Goal: Information Seeking & Learning: Compare options

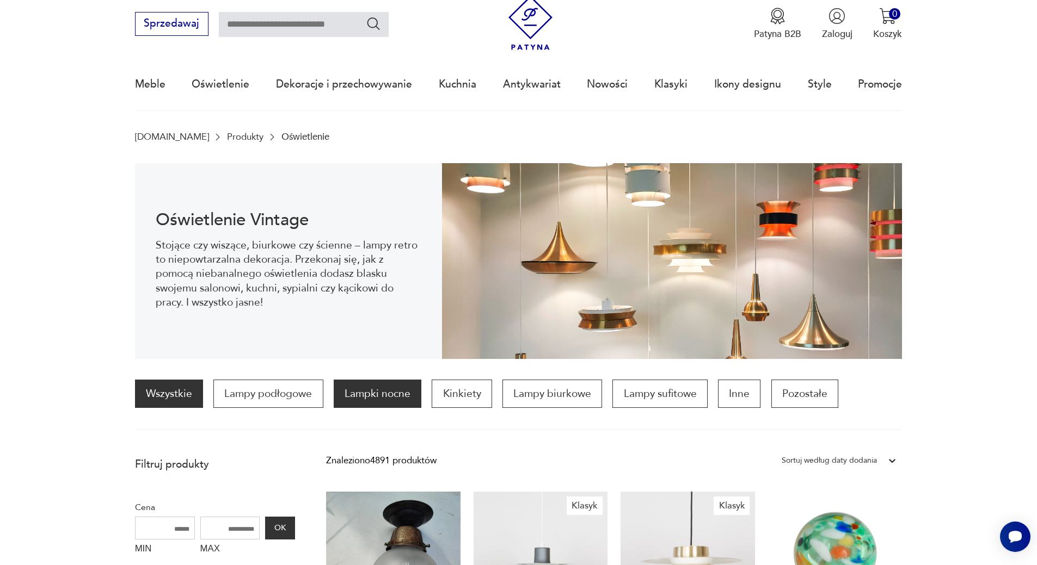
click at [385, 397] on p "Lampki nocne" at bounding box center [378, 394] width 88 height 28
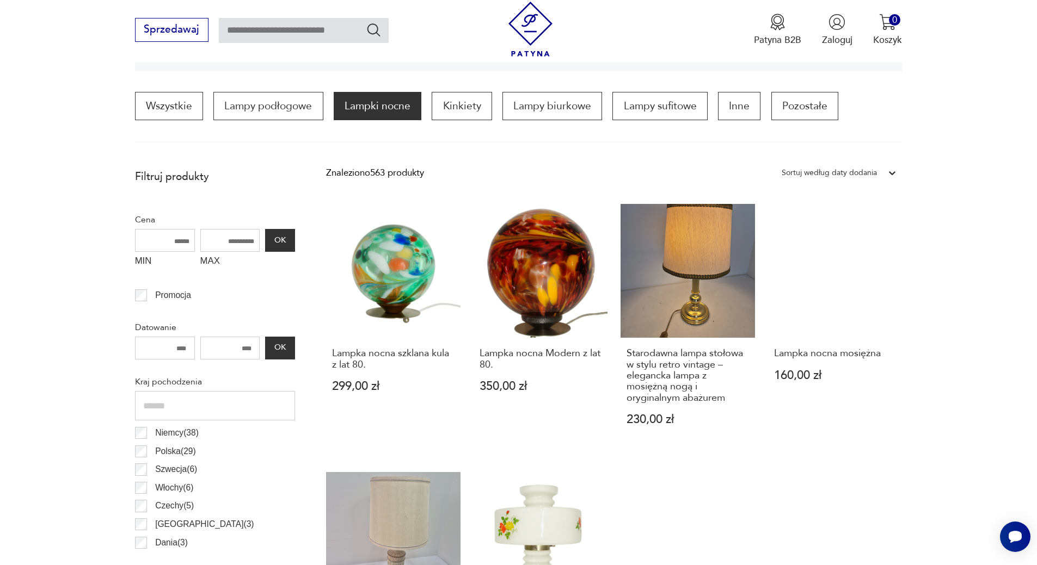
scroll to position [378, 0]
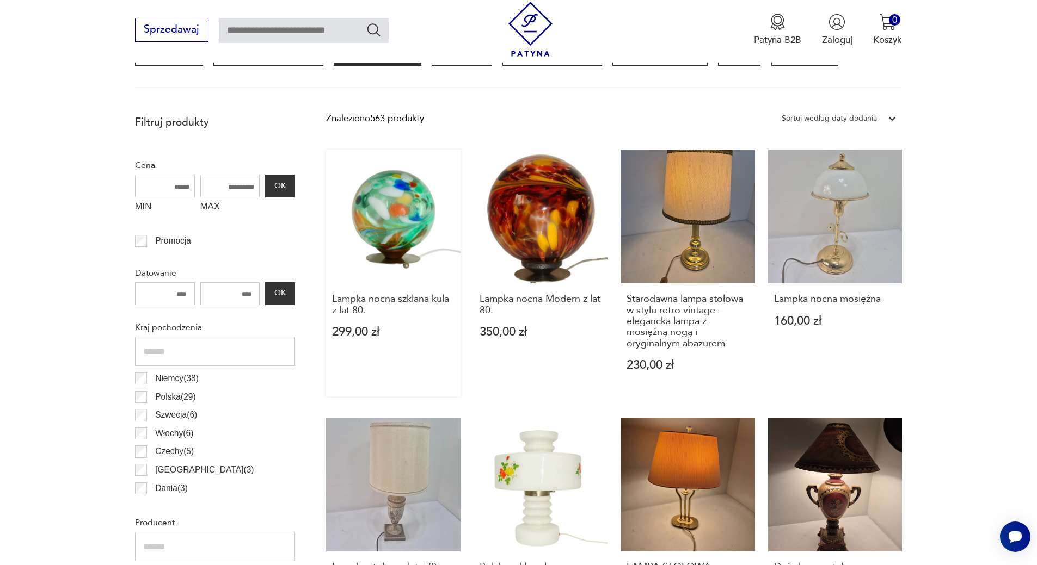
click at [397, 223] on link "Lampka nocna szklana kula z lat 80. 299,00 zł" at bounding box center [393, 274] width 134 height 248
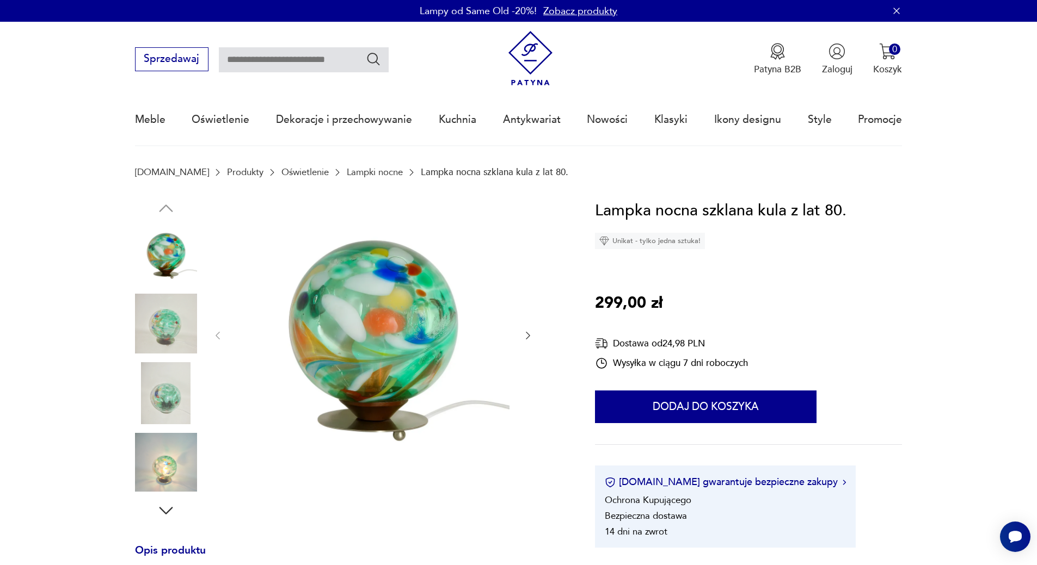
click at [153, 460] on img at bounding box center [166, 463] width 62 height 62
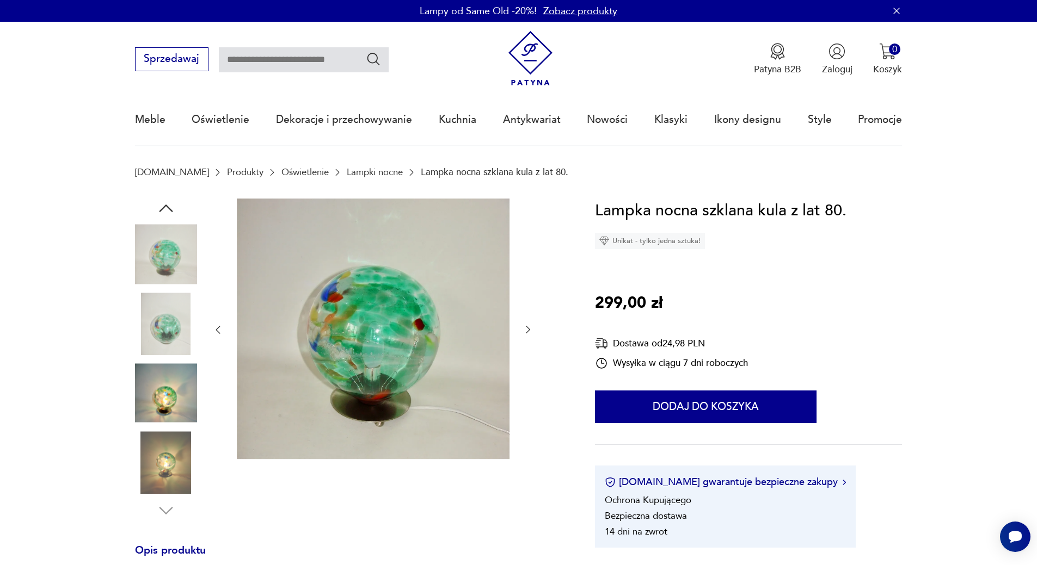
click at [165, 406] on img at bounding box center [166, 393] width 62 height 62
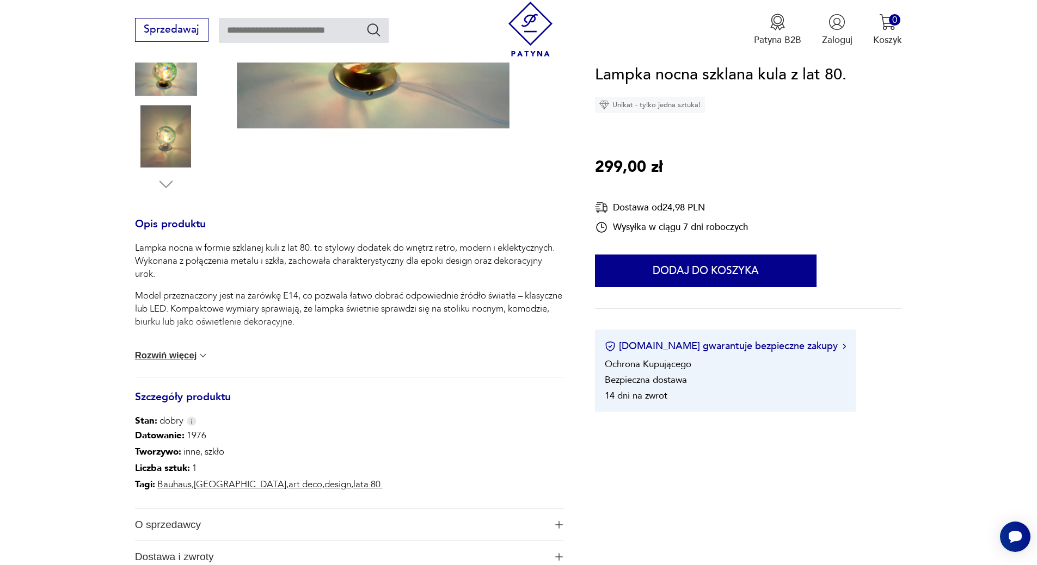
scroll to position [490, 0]
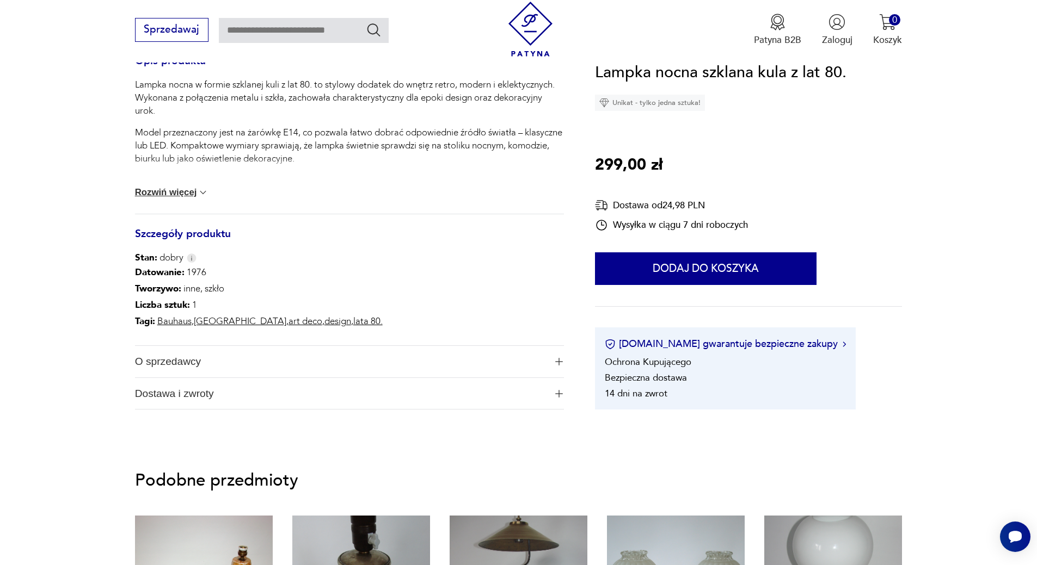
click at [180, 361] on span "O sprzedawcy" at bounding box center [340, 362] width 411 height 32
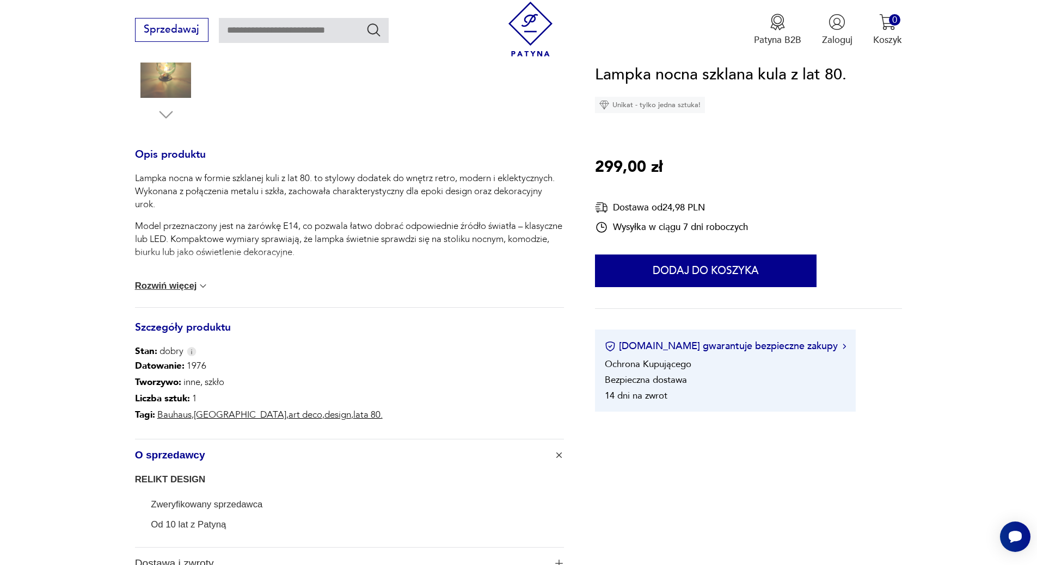
scroll to position [272, 0]
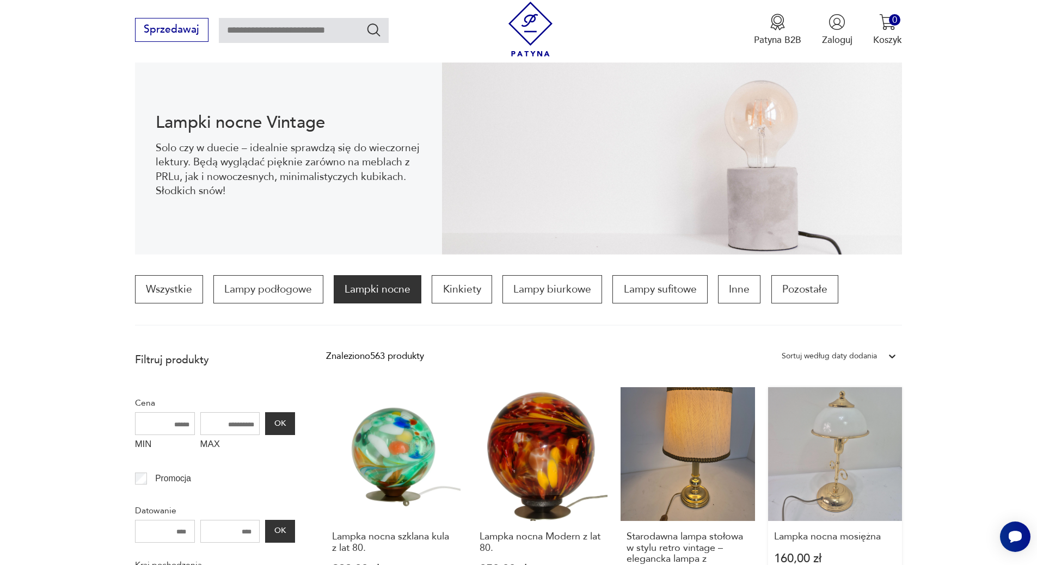
scroll to position [218, 0]
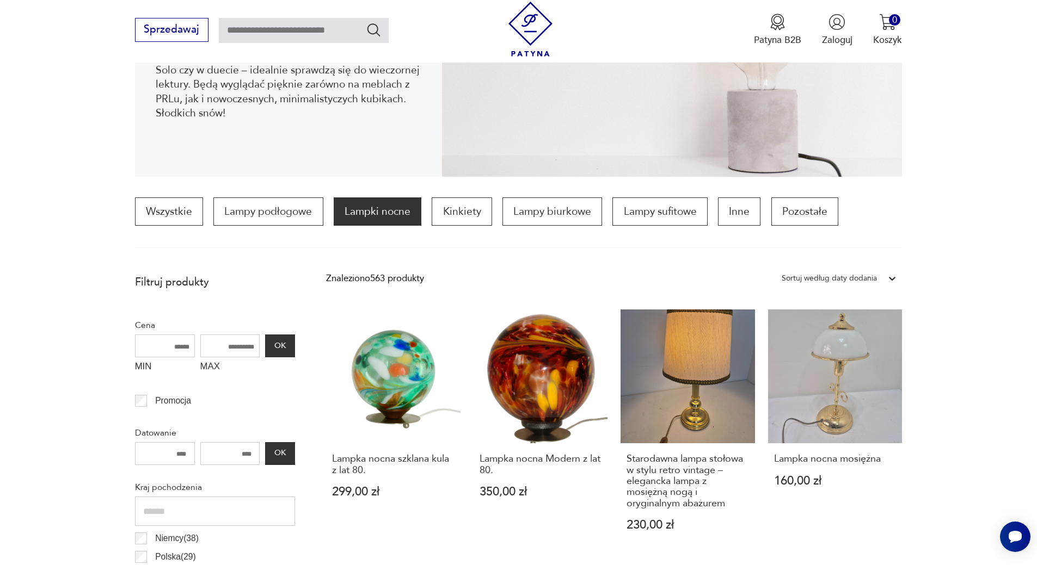
click at [881, 276] on div "Sortuj według daty dodania" at bounding box center [829, 278] width 106 height 16
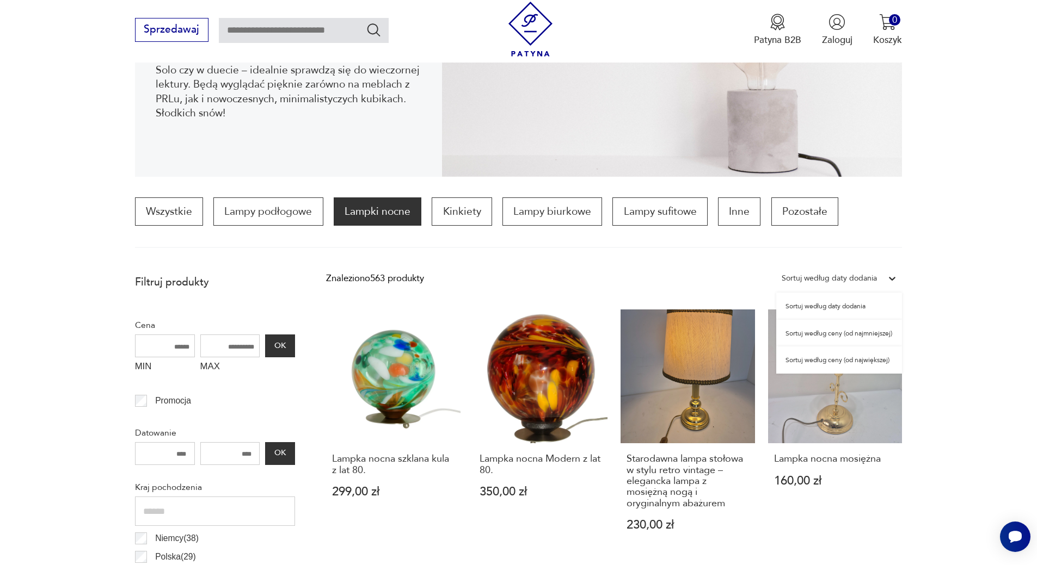
click at [971, 230] on section "Wszystkie Lampy podłogowe Lampki nocne Kinkiety Lampy biurkowe Lampy sufitowe I…" at bounding box center [518, 223] width 1037 height 51
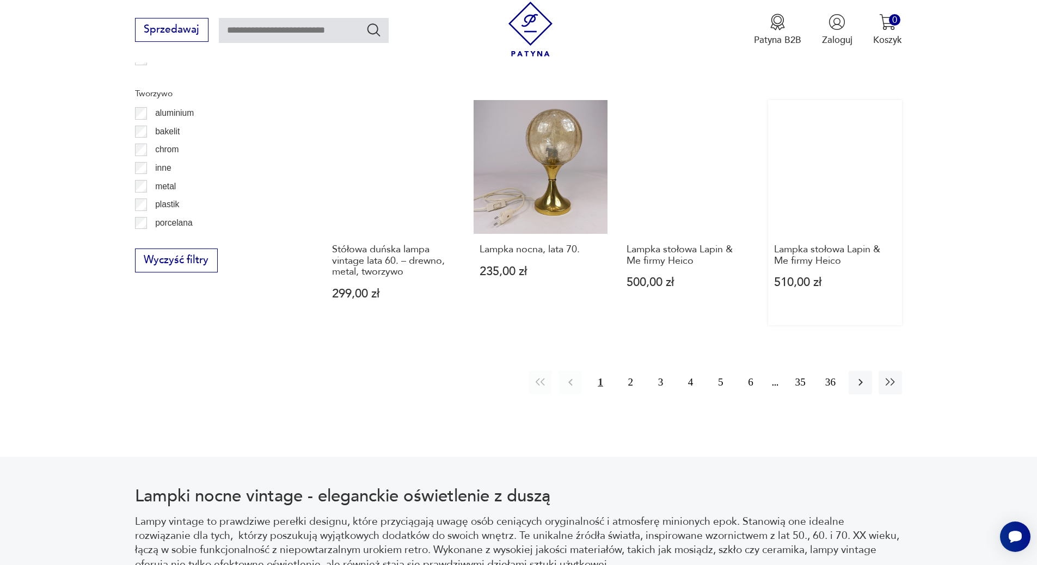
scroll to position [1143, 0]
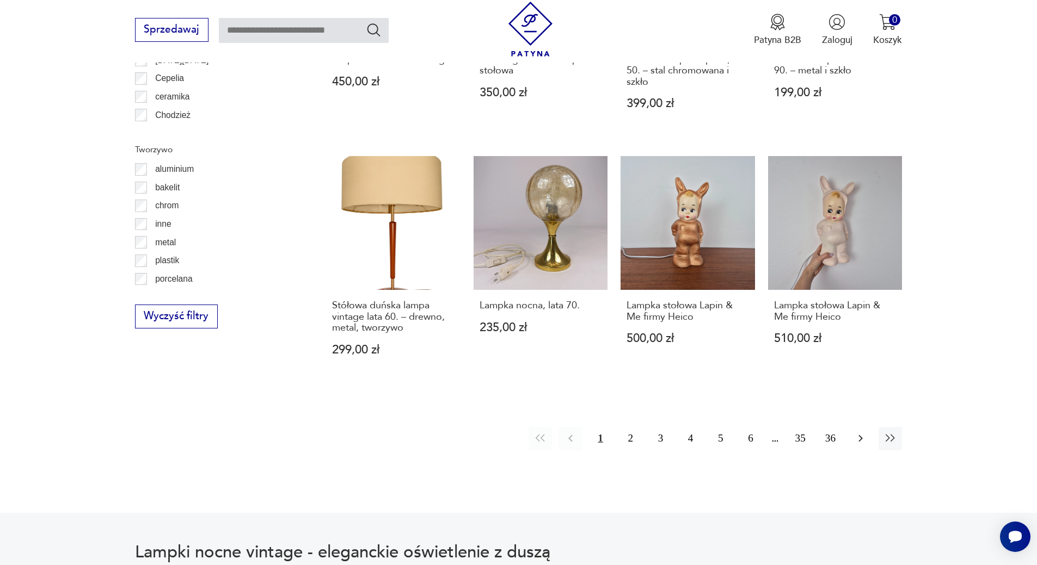
click at [857, 444] on icon "button" at bounding box center [860, 438] width 13 height 13
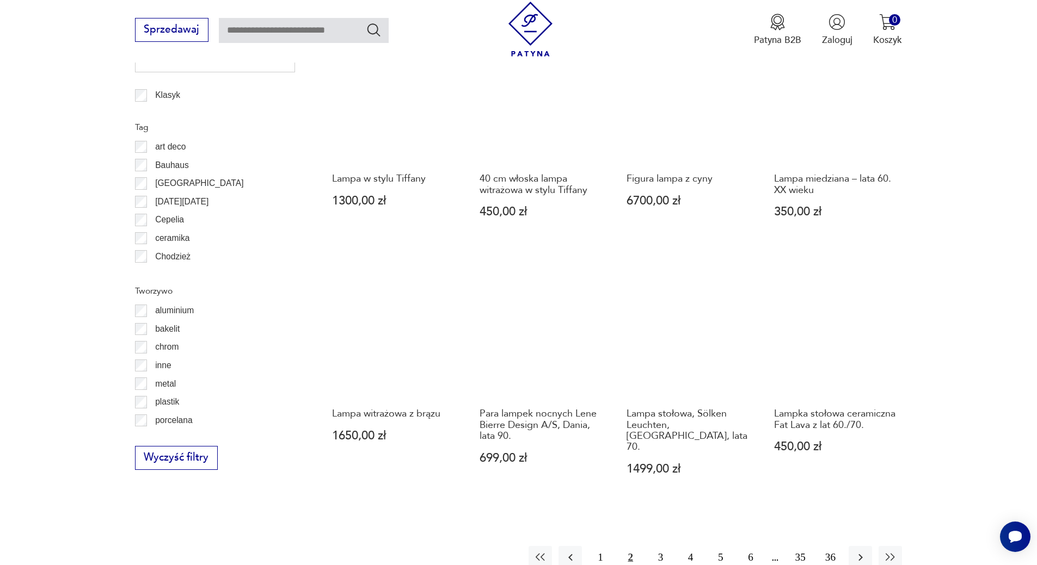
scroll to position [1031, 0]
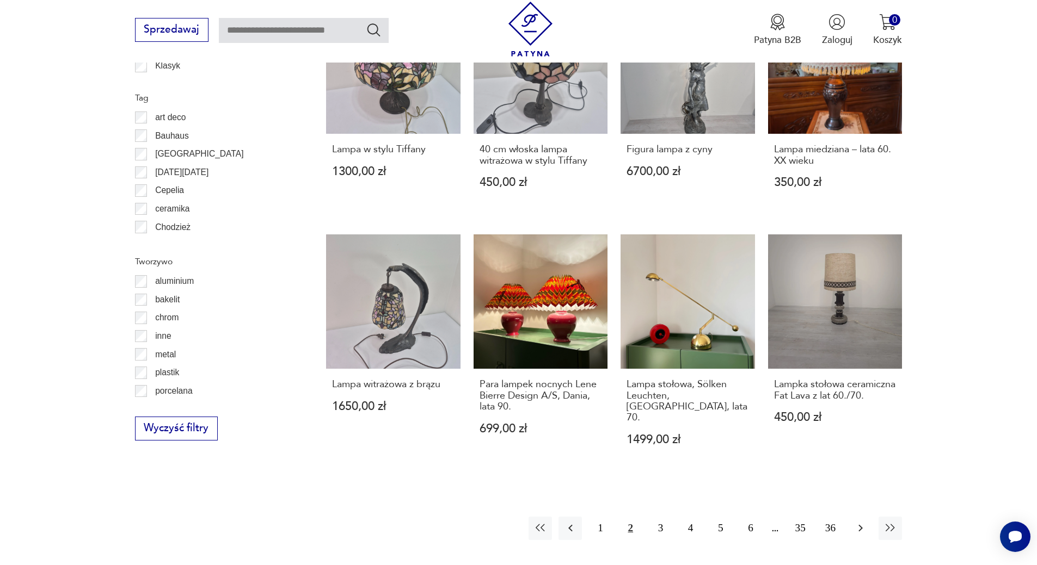
click at [855, 522] on icon "button" at bounding box center [860, 528] width 13 height 13
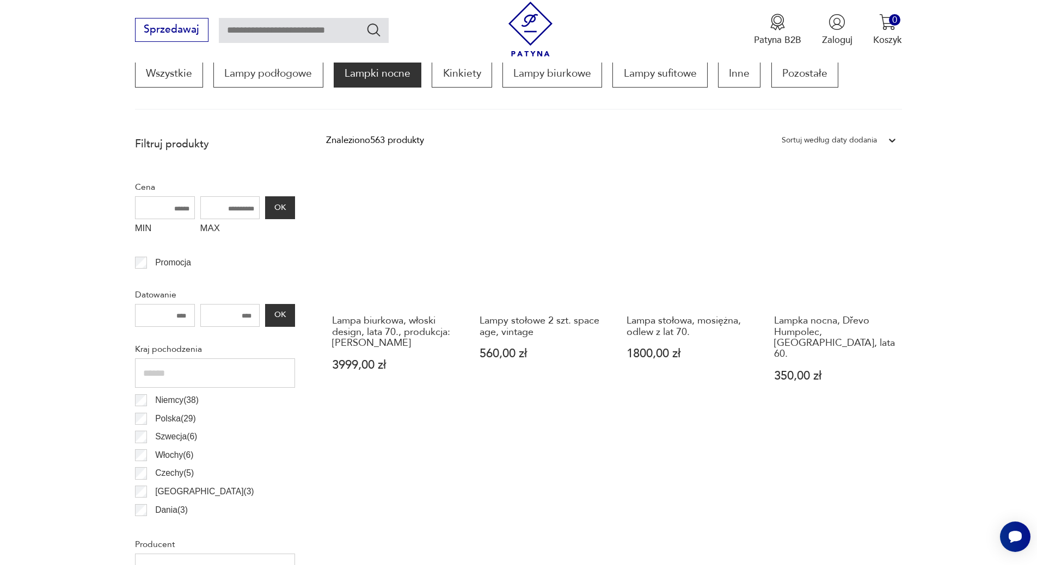
scroll to position [214, 0]
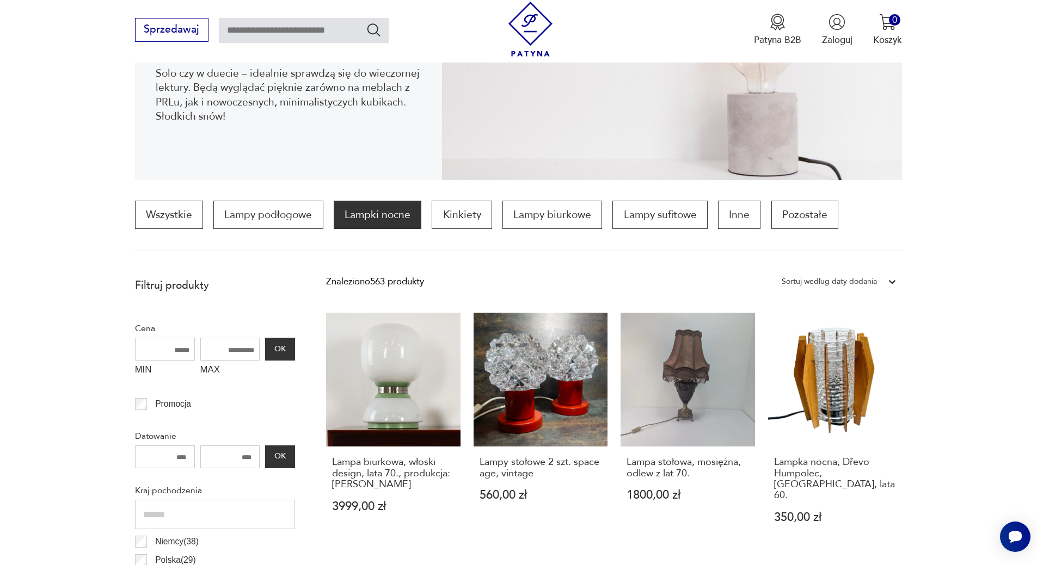
click at [881, 275] on div "Sortuj według daty dodania" at bounding box center [829, 282] width 106 height 16
click at [842, 340] on div "Sortuj według ceny (od najmniejszej)" at bounding box center [839, 336] width 126 height 27
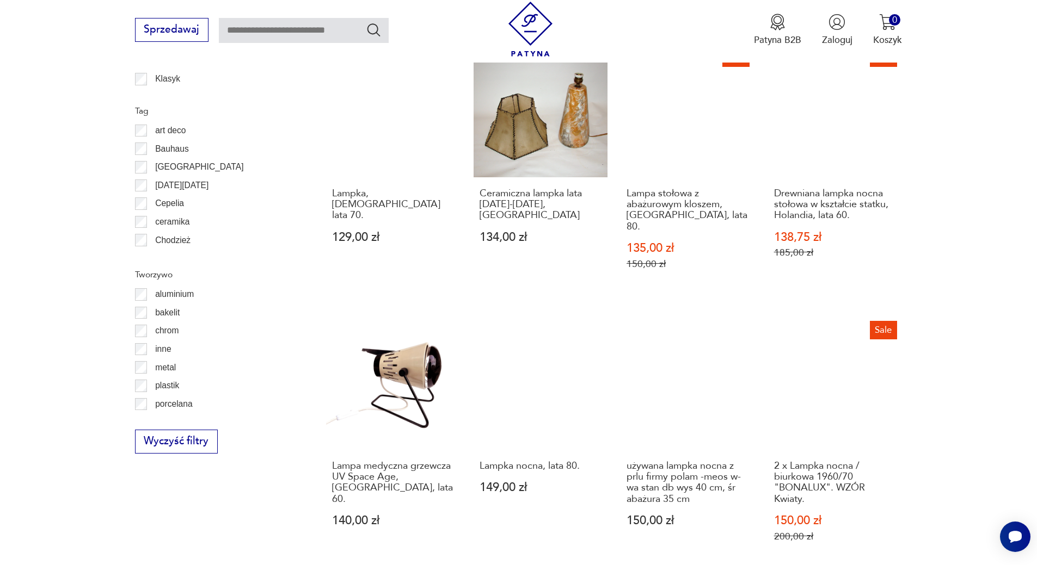
scroll to position [1085, 0]
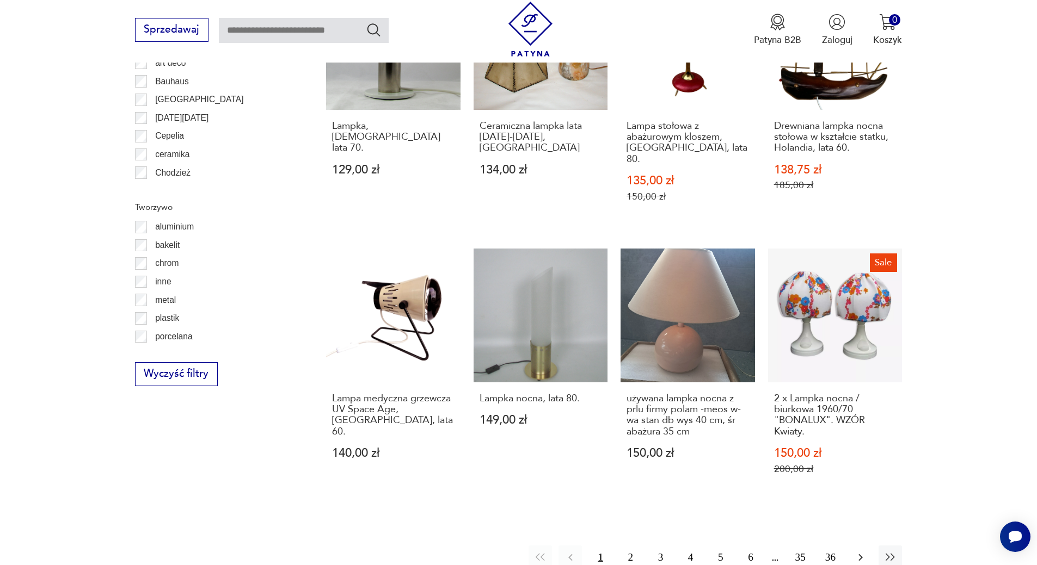
click at [857, 551] on icon "button" at bounding box center [860, 557] width 13 height 13
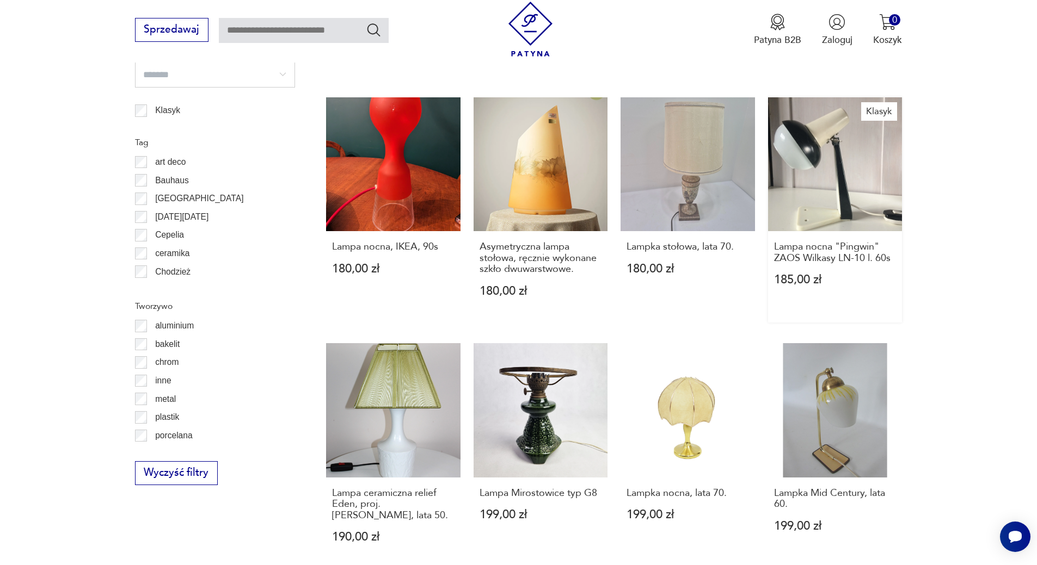
scroll to position [1085, 0]
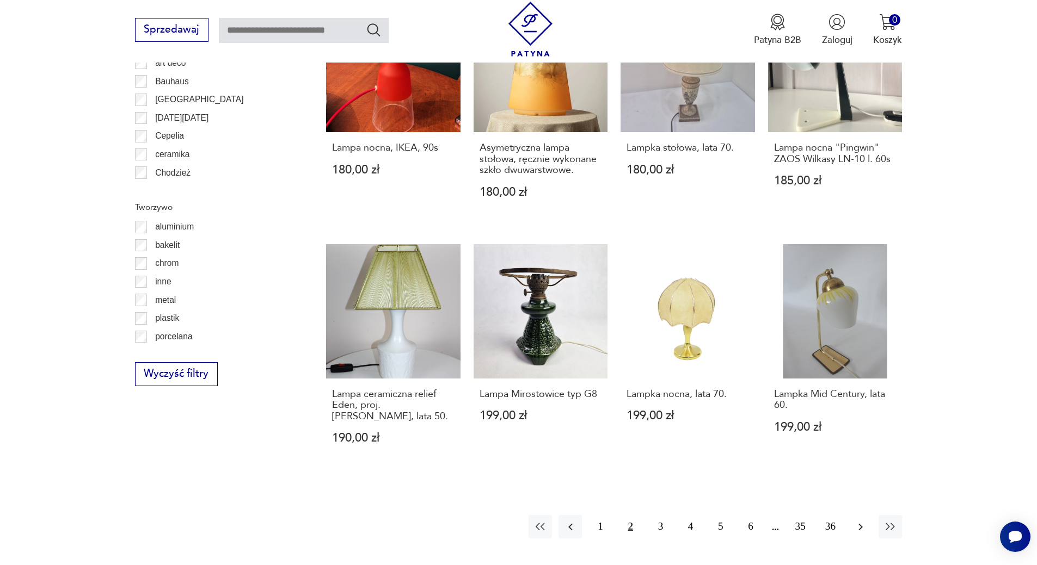
click at [851, 515] on button "button" at bounding box center [859, 526] width 23 height 23
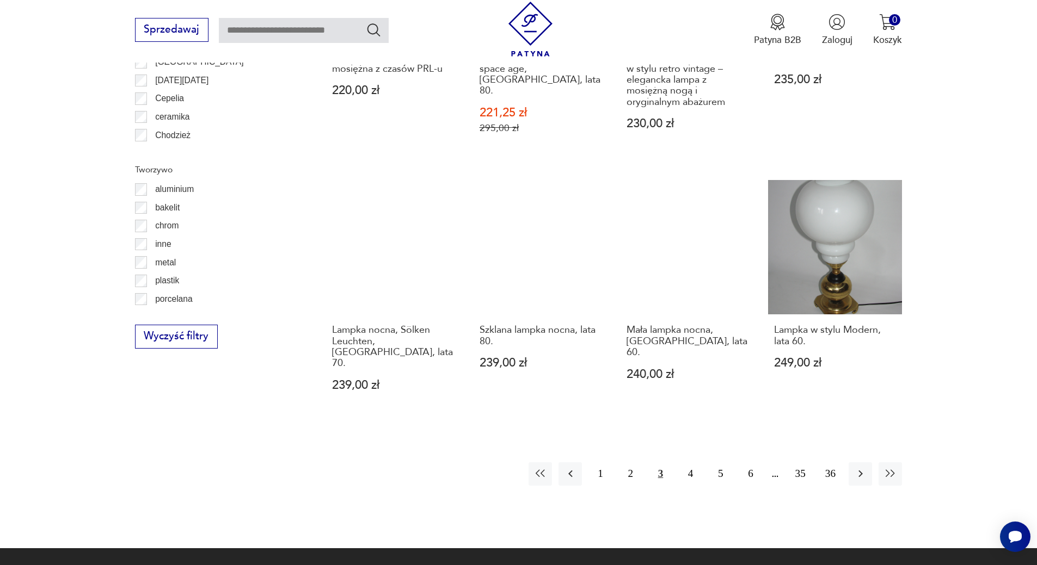
scroll to position [1140, 0]
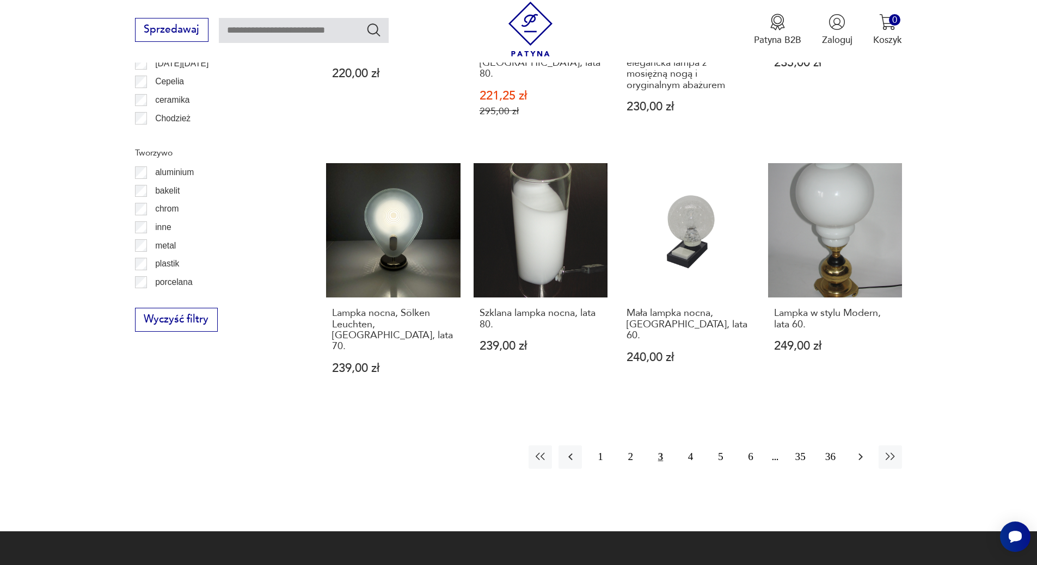
click at [862, 451] on icon "button" at bounding box center [860, 457] width 13 height 13
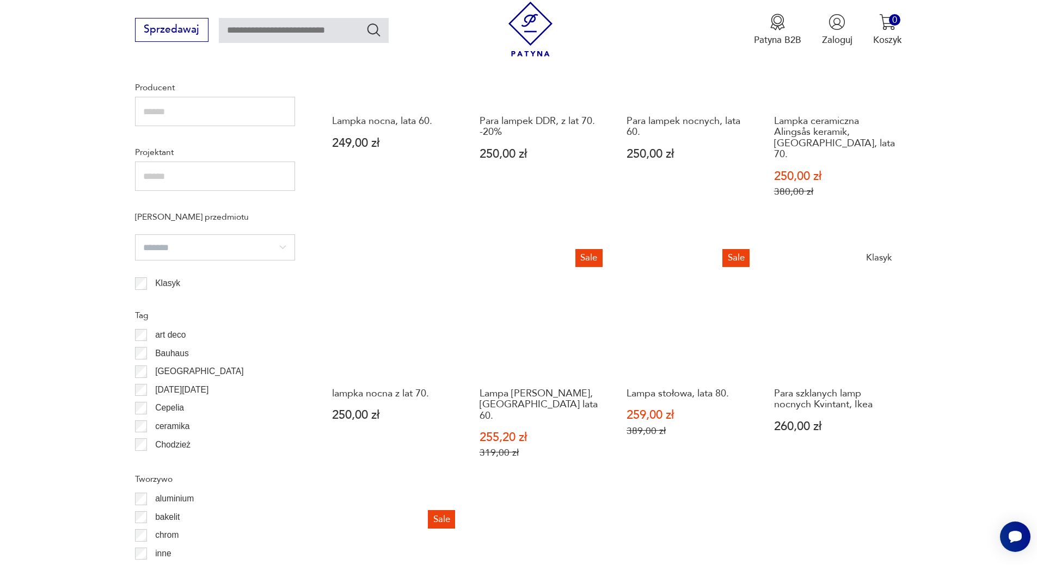
scroll to position [1085, 0]
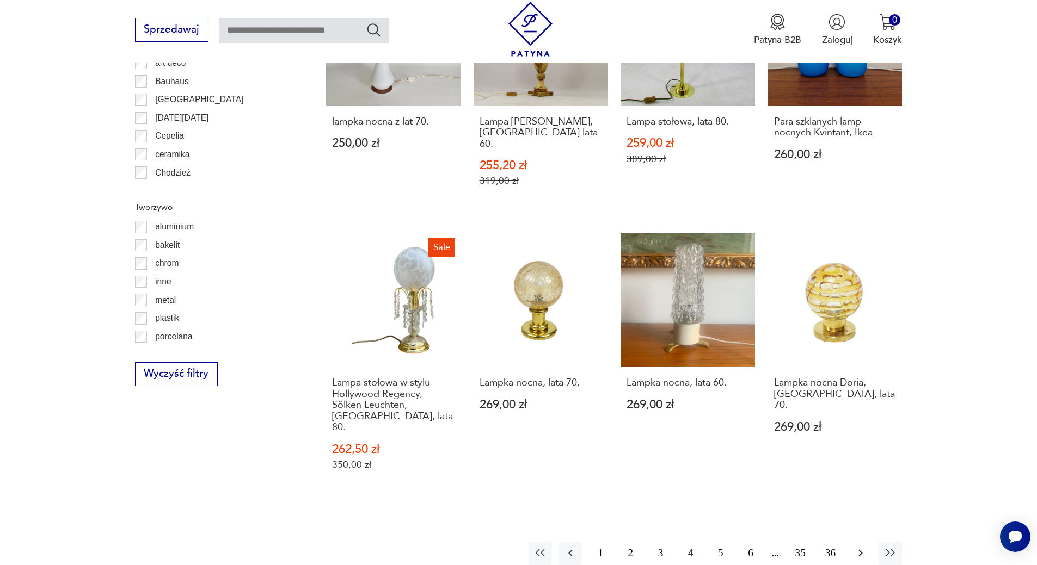
click at [860, 547] on icon "button" at bounding box center [860, 553] width 13 height 13
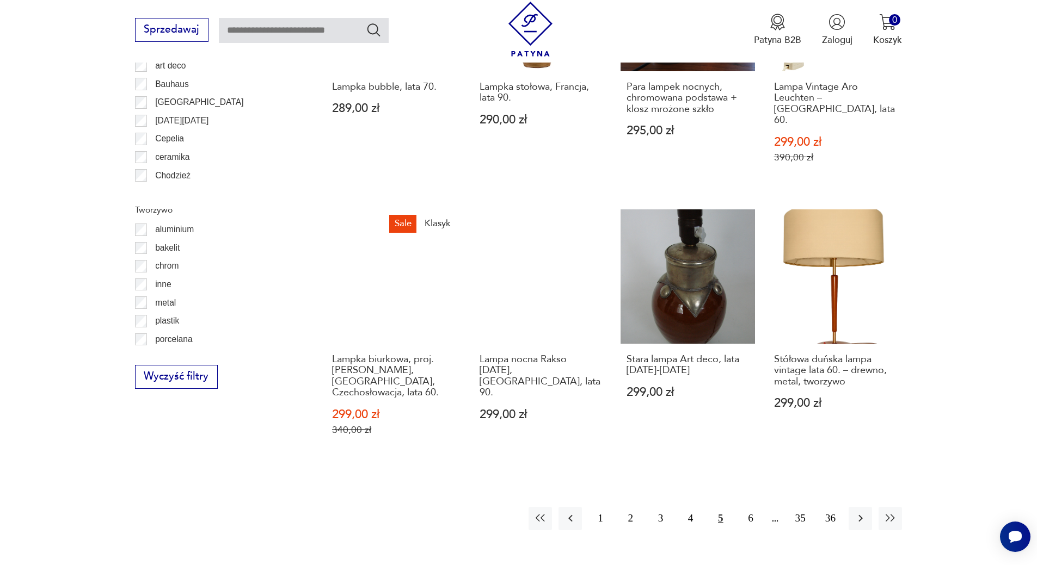
scroll to position [1085, 0]
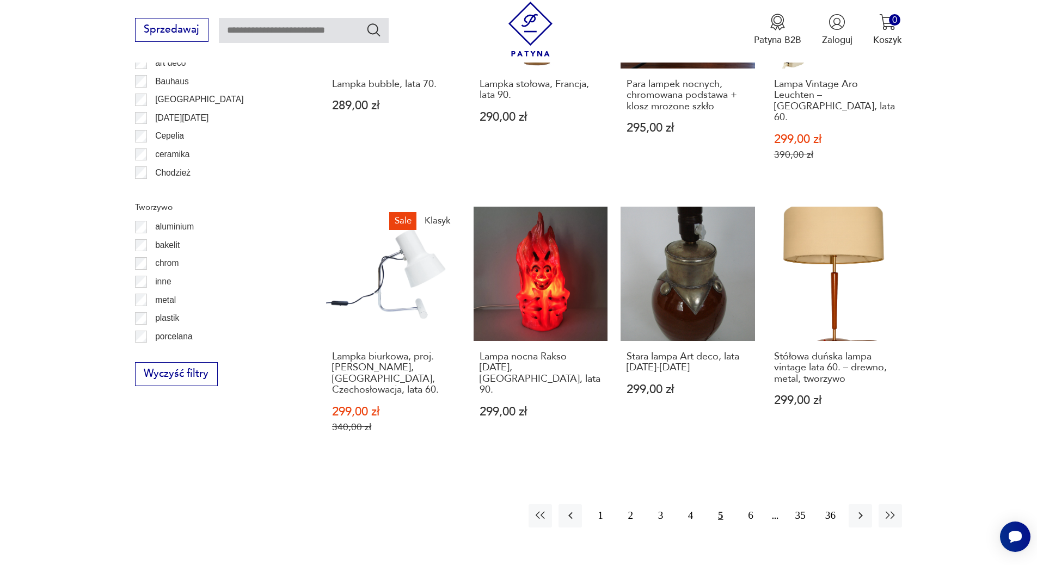
click at [846, 504] on div "1 2 3 4 5 6 35 36" at bounding box center [714, 515] width 373 height 23
click at [862, 513] on icon "button" at bounding box center [860, 516] width 4 height 7
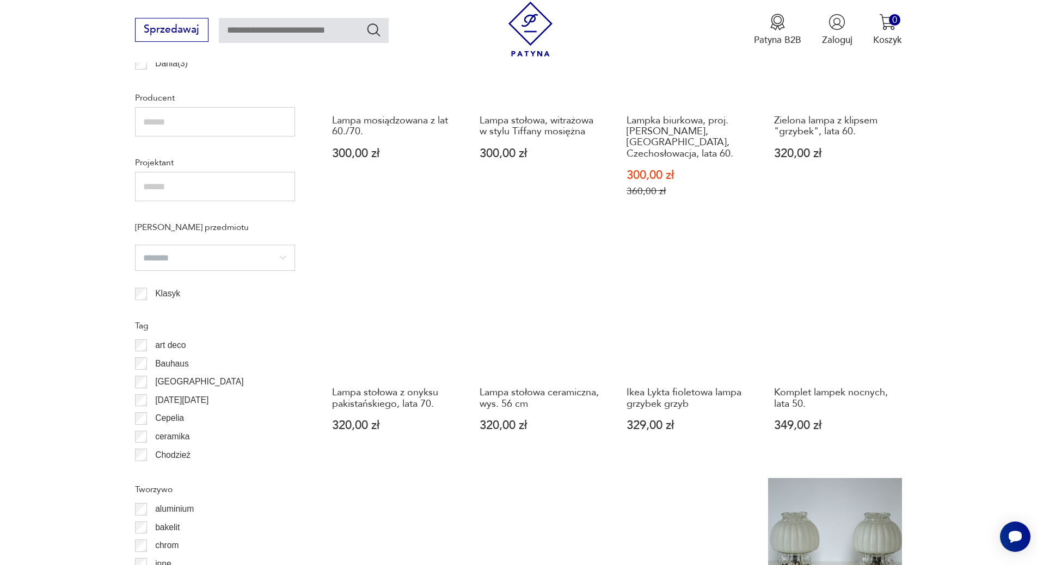
scroll to position [1031, 0]
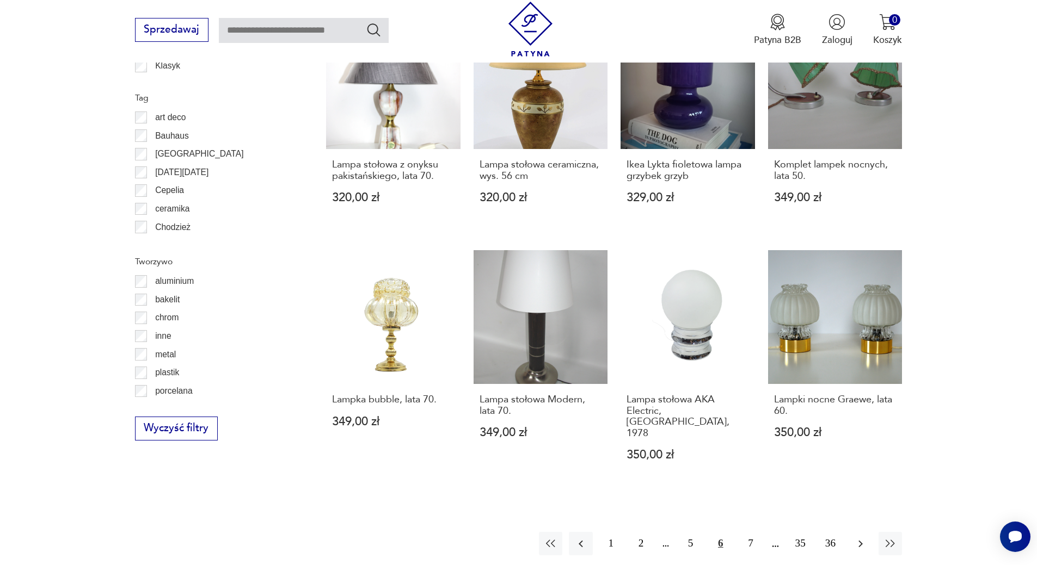
click at [865, 538] on icon "button" at bounding box center [860, 544] width 13 height 13
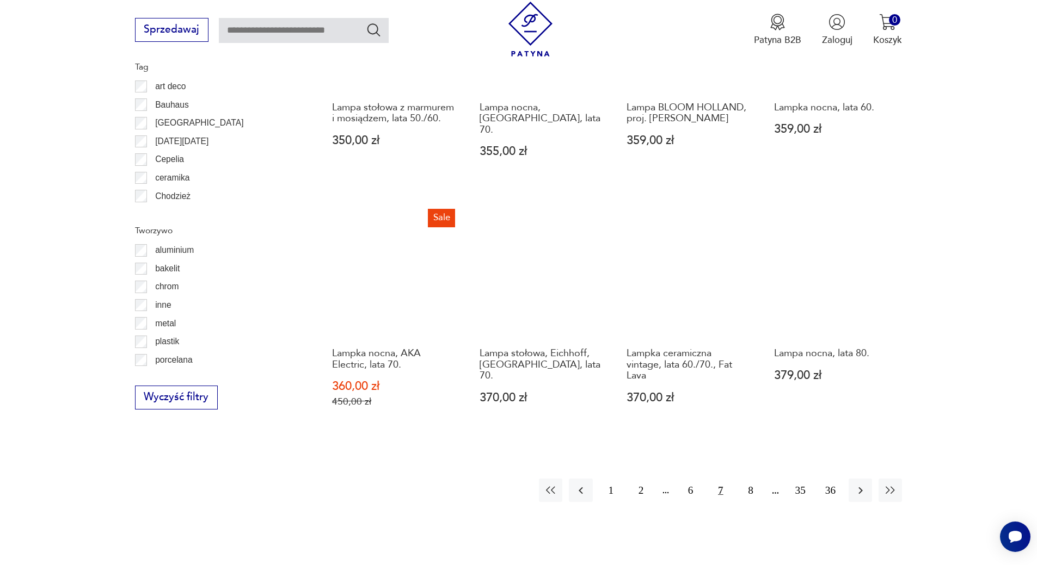
scroll to position [1194, 0]
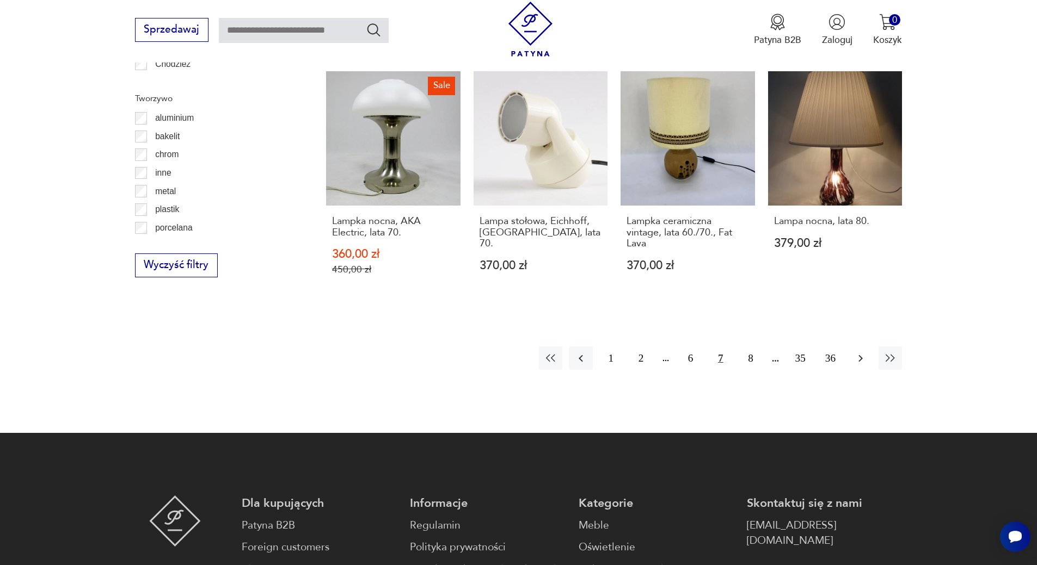
click at [867, 347] on button "button" at bounding box center [859, 358] width 23 height 23
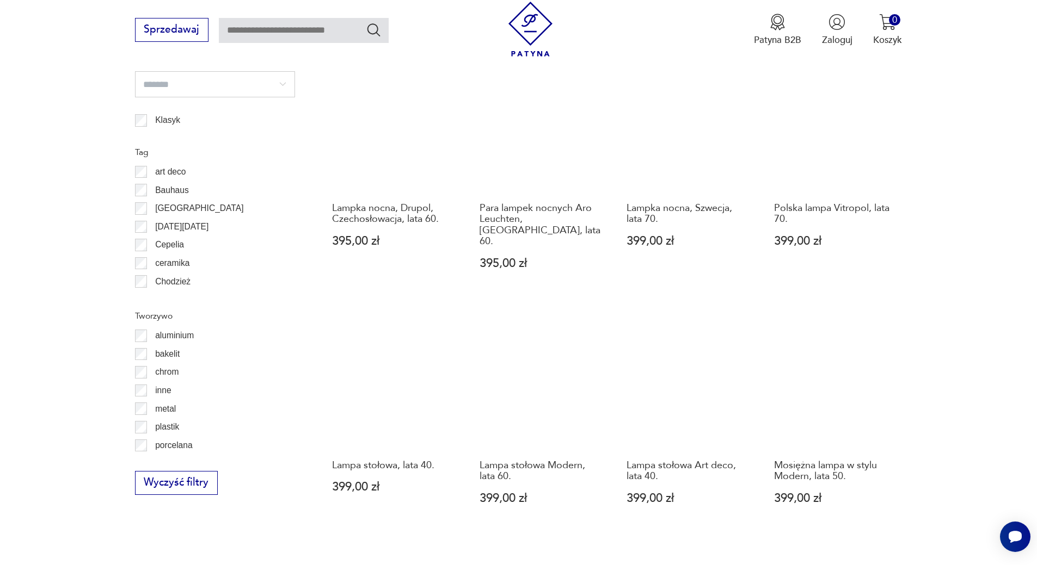
scroll to position [1194, 0]
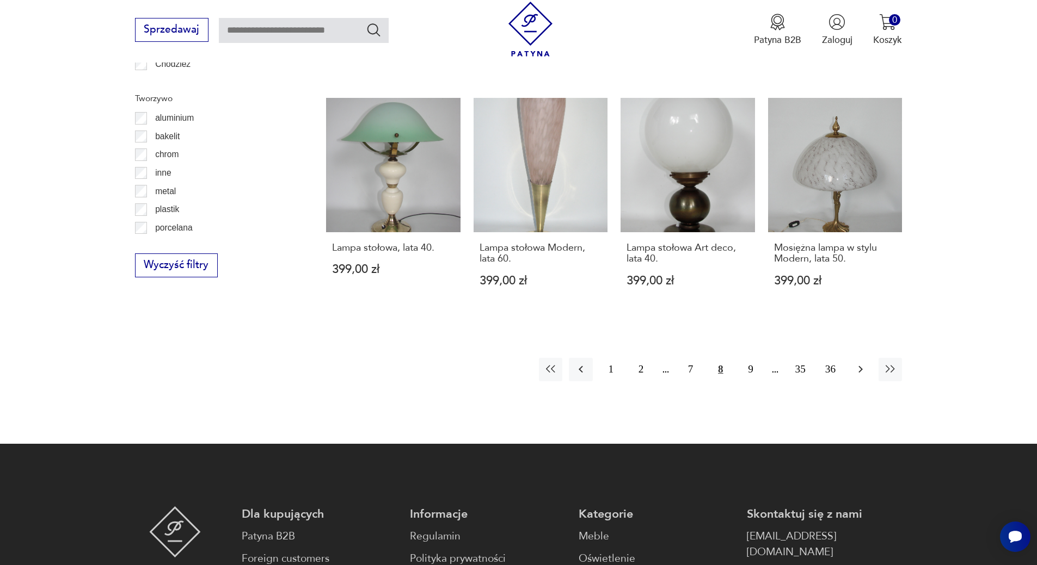
click at [863, 363] on icon "button" at bounding box center [860, 369] width 13 height 13
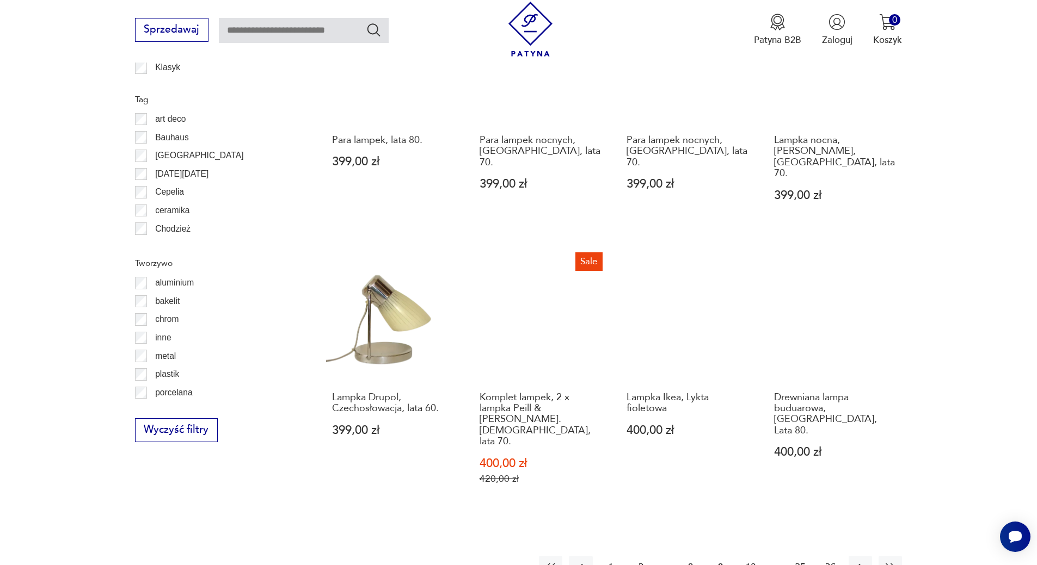
scroll to position [1140, 0]
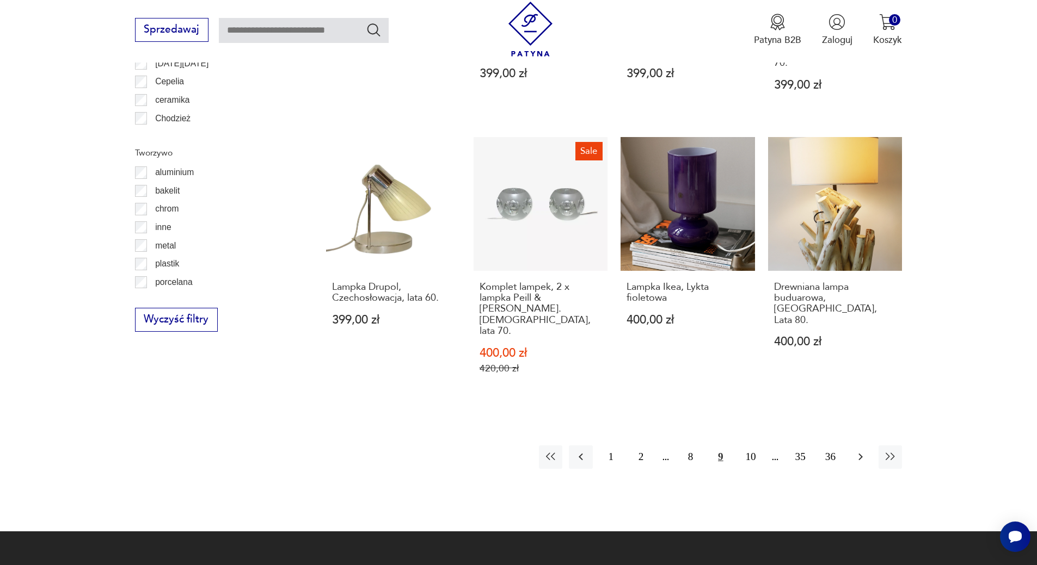
click at [858, 451] on icon "button" at bounding box center [860, 457] width 13 height 13
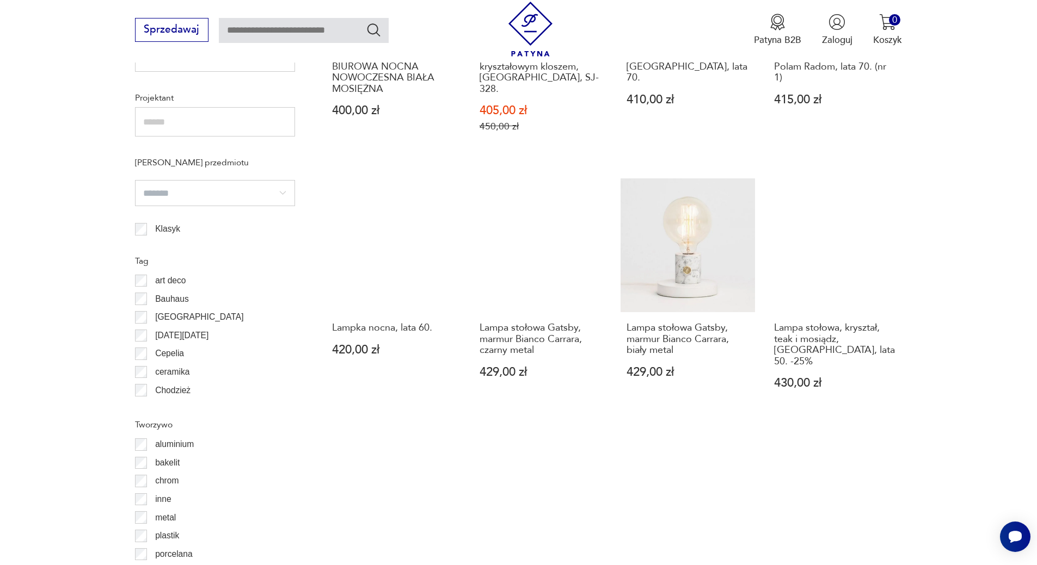
scroll to position [1140, 0]
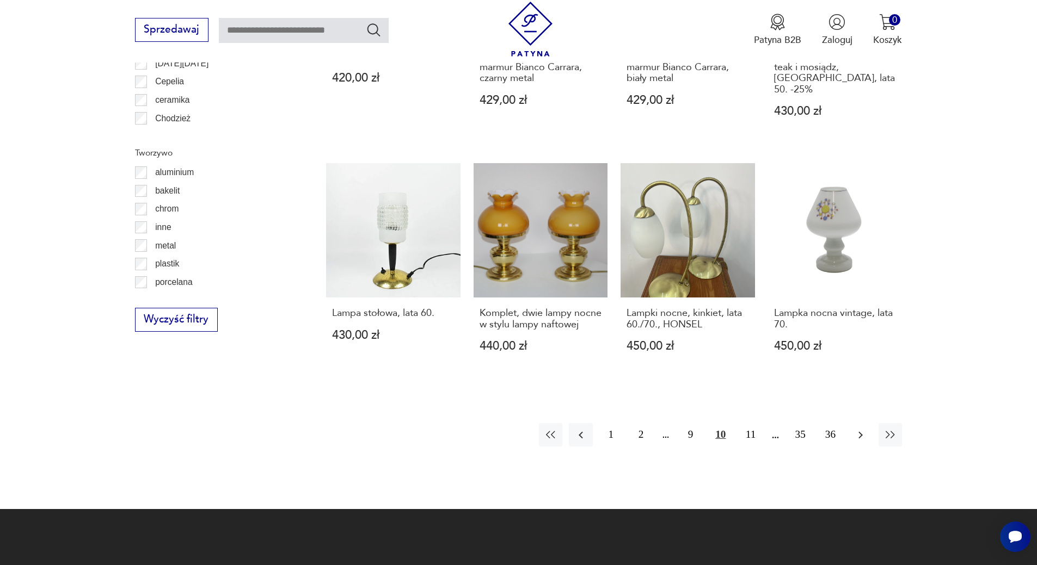
click at [863, 429] on icon "button" at bounding box center [860, 435] width 13 height 13
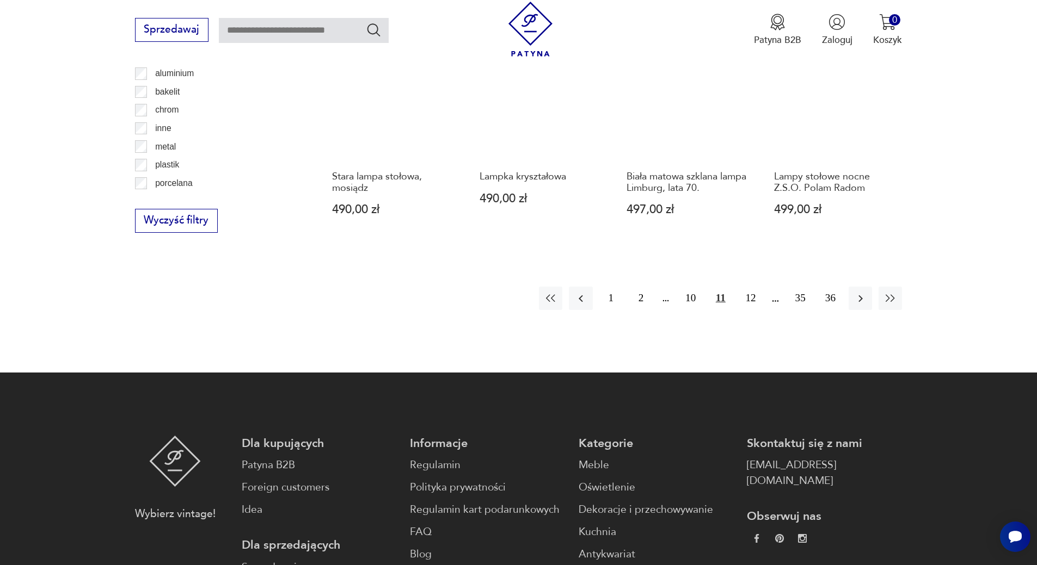
scroll to position [1303, 0]
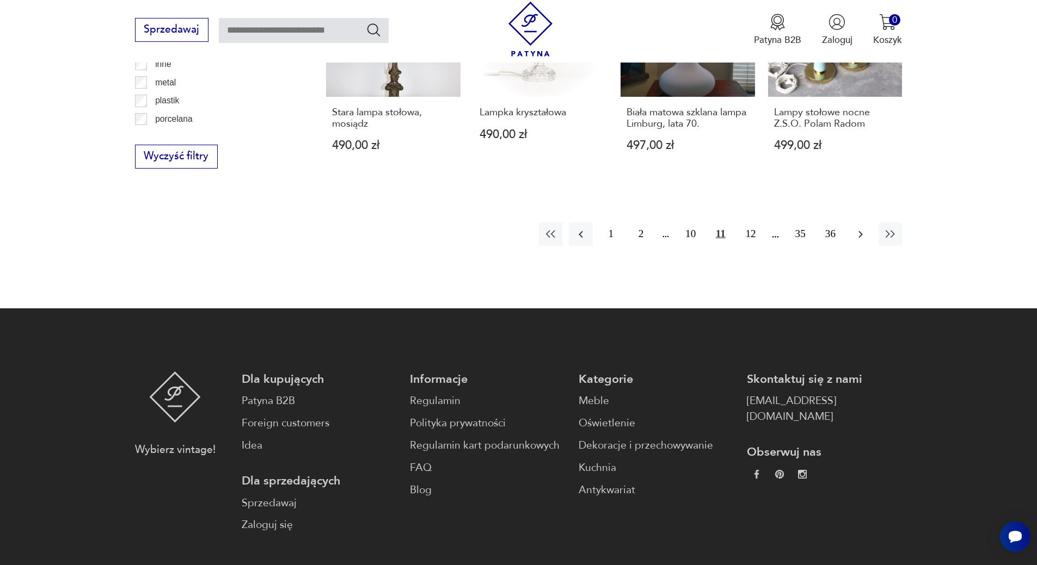
click at [859, 228] on icon "button" at bounding box center [860, 234] width 13 height 13
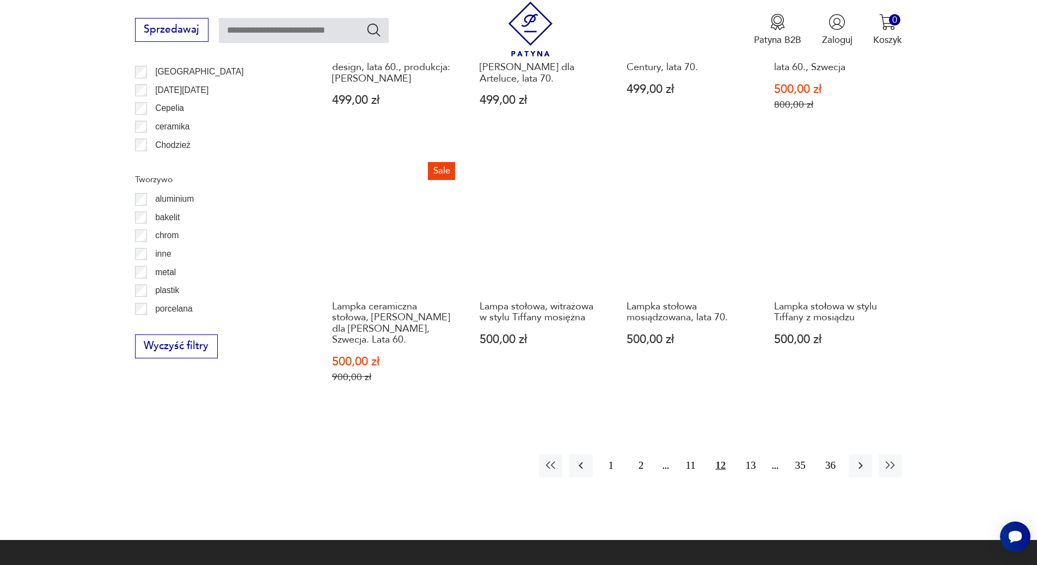
scroll to position [1194, 0]
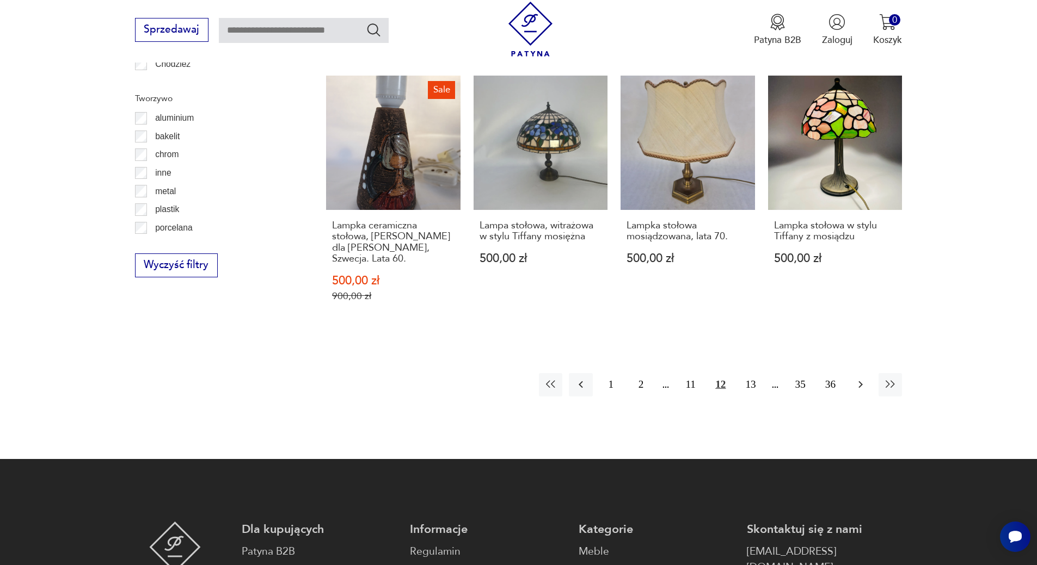
click at [863, 378] on icon "button" at bounding box center [860, 384] width 13 height 13
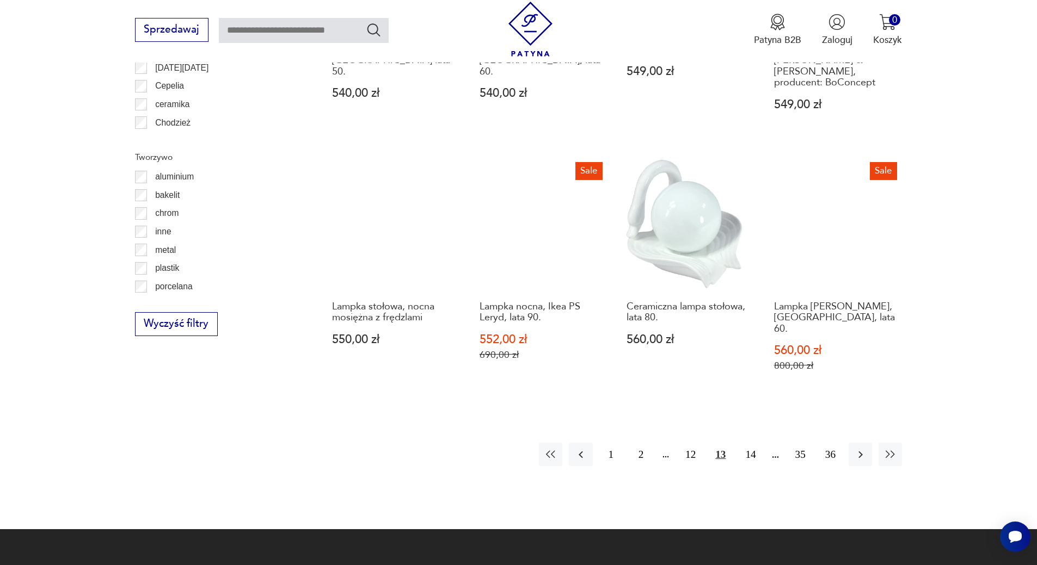
scroll to position [1194, 0]
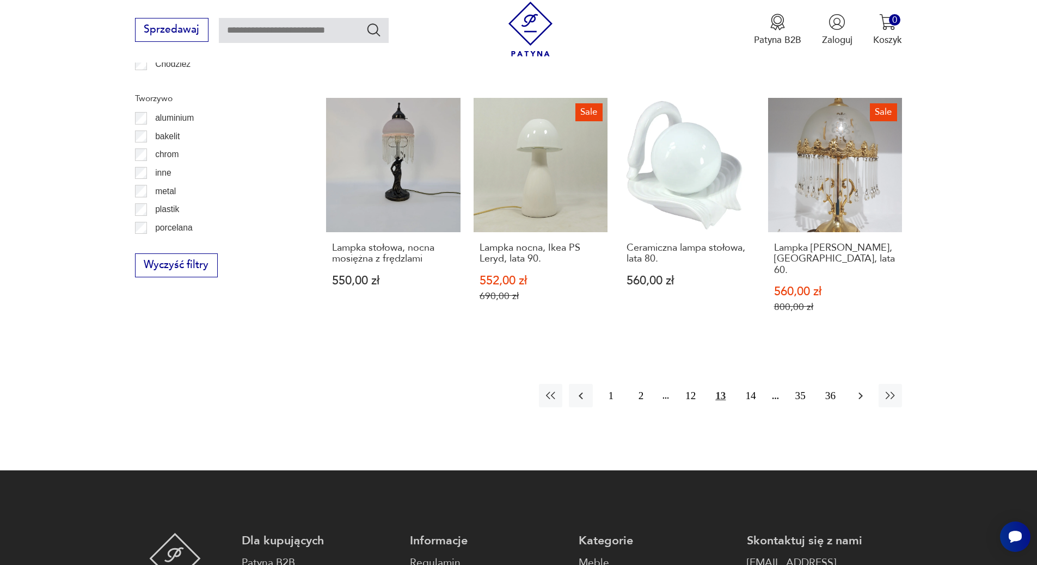
click at [864, 390] on icon "button" at bounding box center [860, 396] width 13 height 13
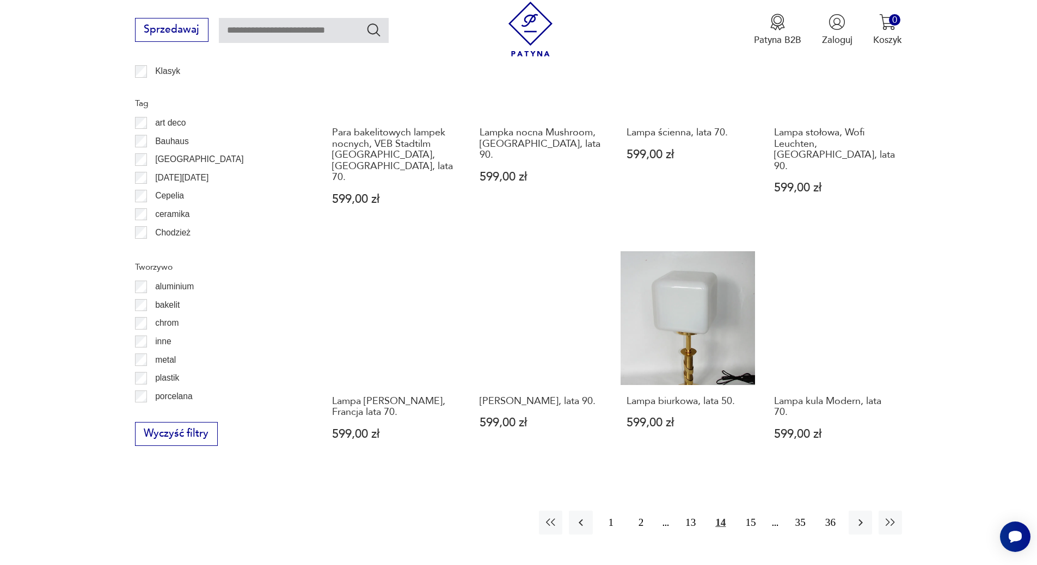
scroll to position [1085, 0]
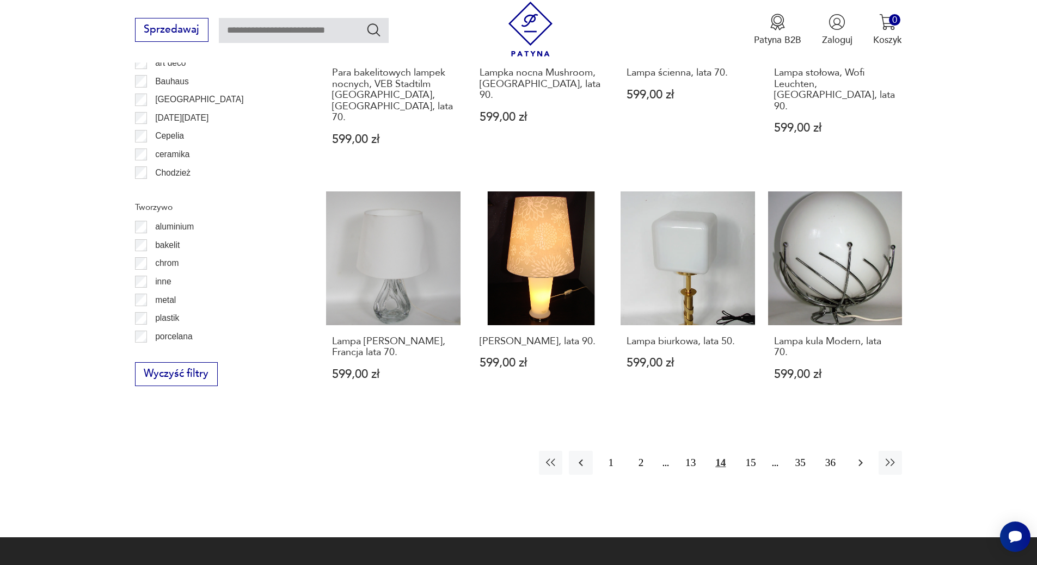
click at [860, 457] on icon "button" at bounding box center [860, 463] width 13 height 13
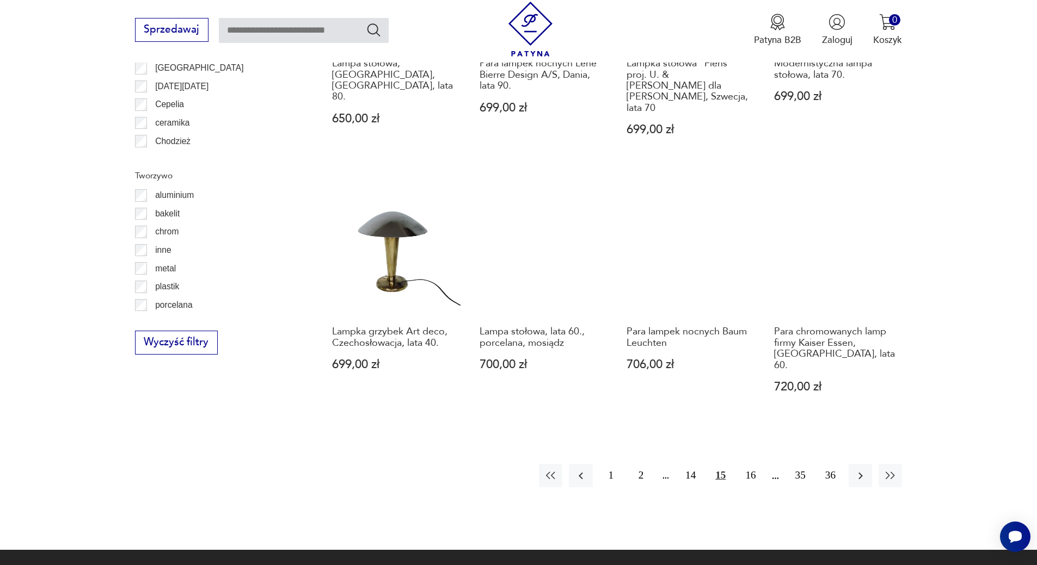
scroll to position [1248, 0]
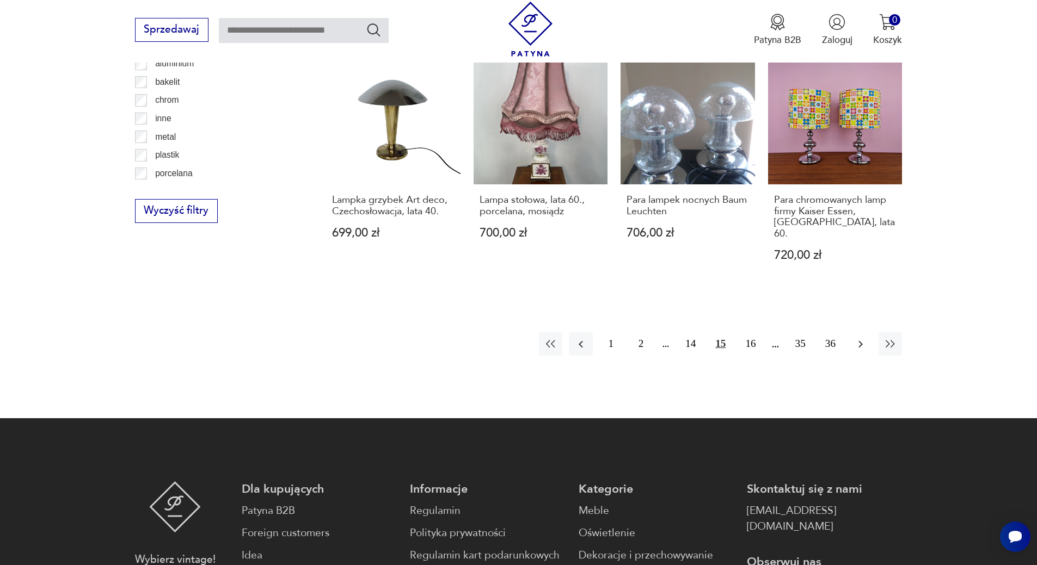
click at [856, 338] on icon "button" at bounding box center [860, 344] width 13 height 13
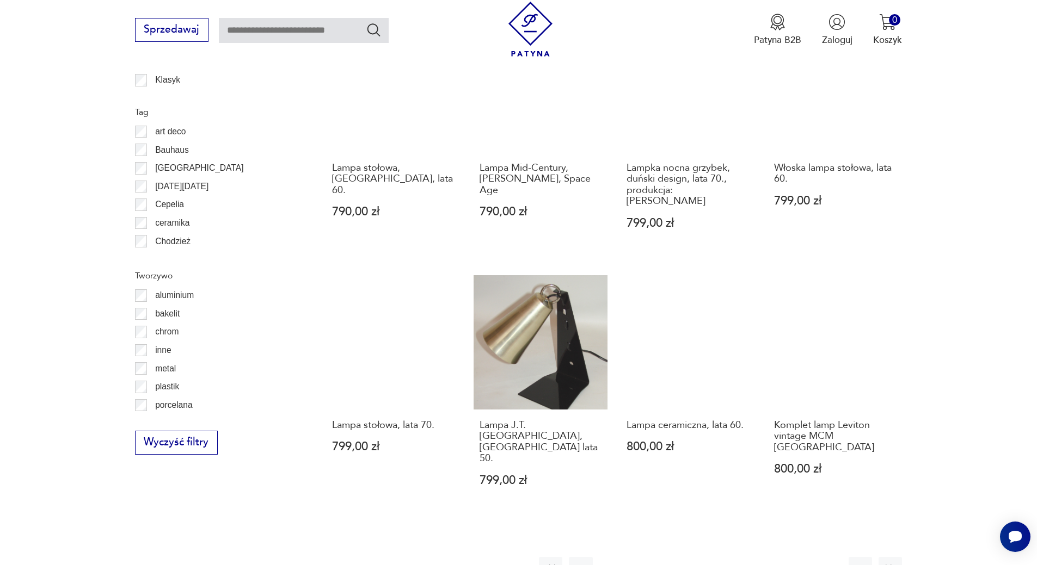
scroll to position [1085, 0]
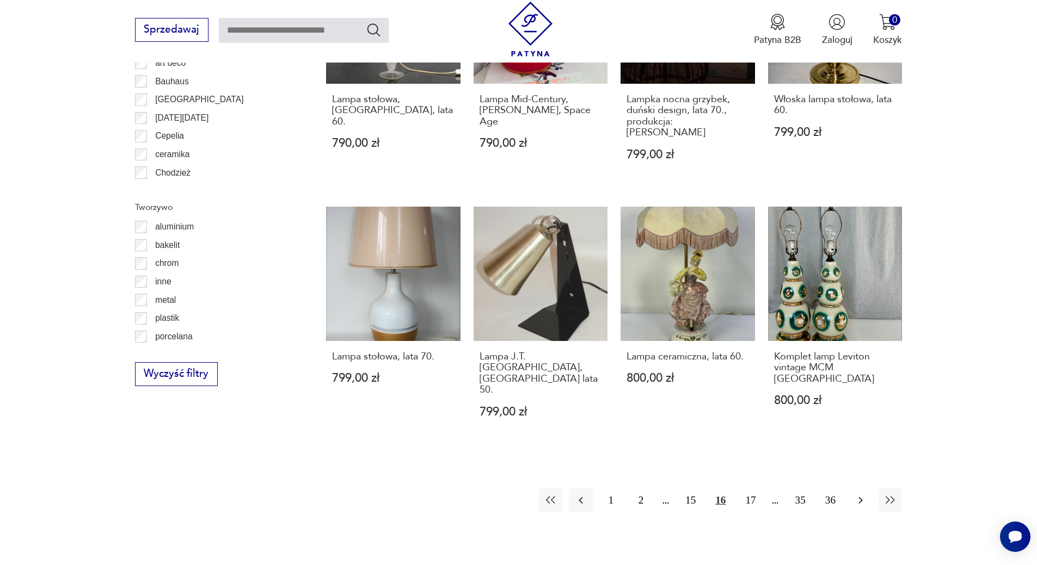
click at [856, 494] on icon "button" at bounding box center [860, 500] width 13 height 13
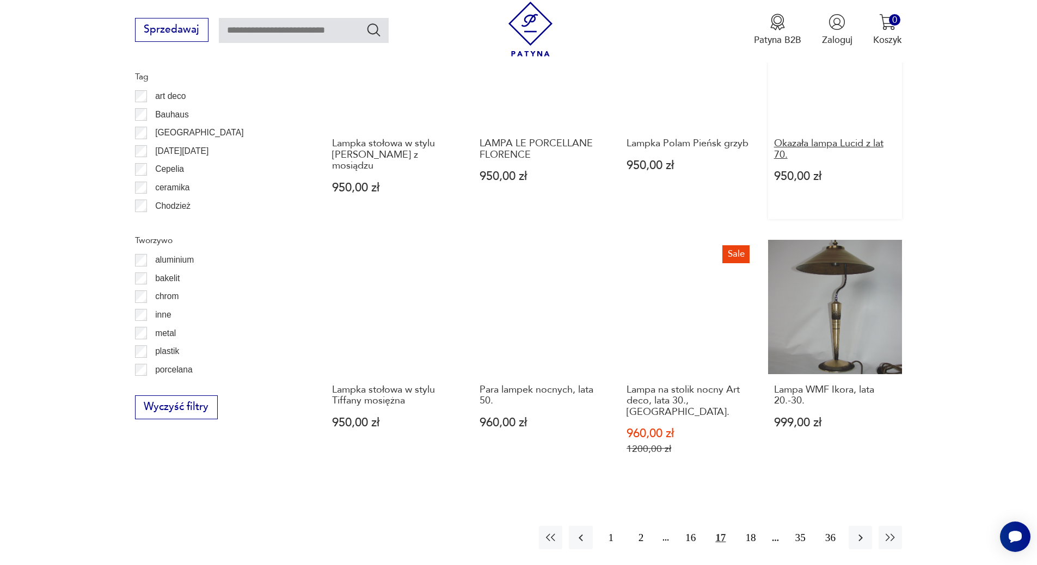
scroll to position [1140, 0]
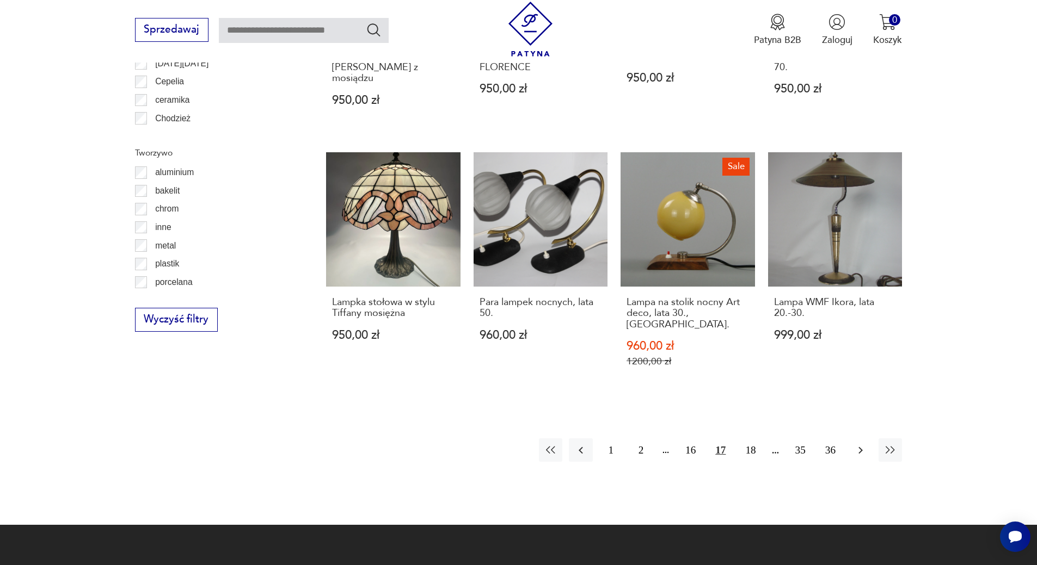
click at [858, 444] on icon "button" at bounding box center [860, 450] width 13 height 13
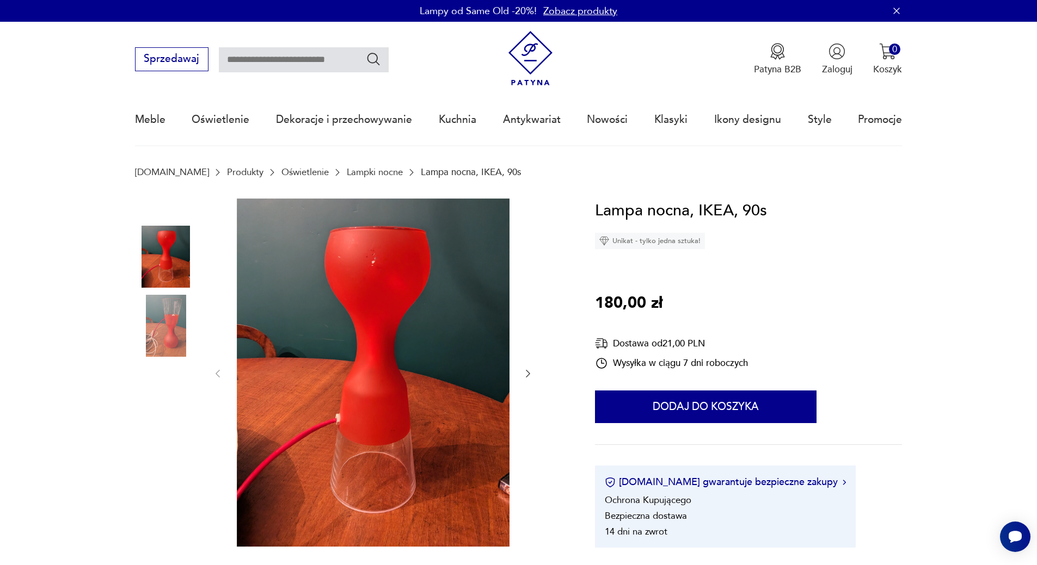
click at [171, 343] on img at bounding box center [166, 326] width 62 height 62
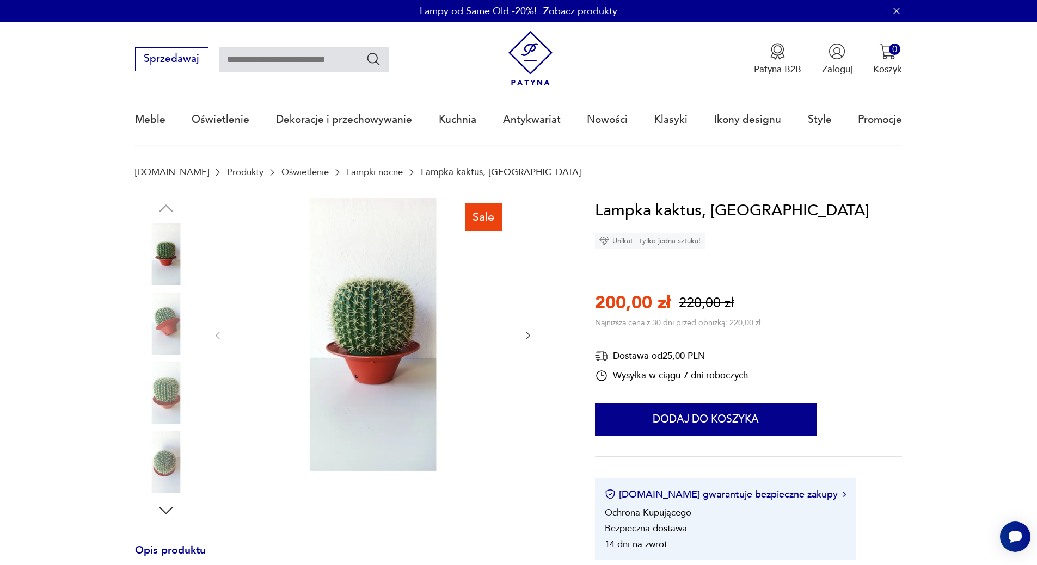
click at [392, 299] on img at bounding box center [373, 335] width 273 height 273
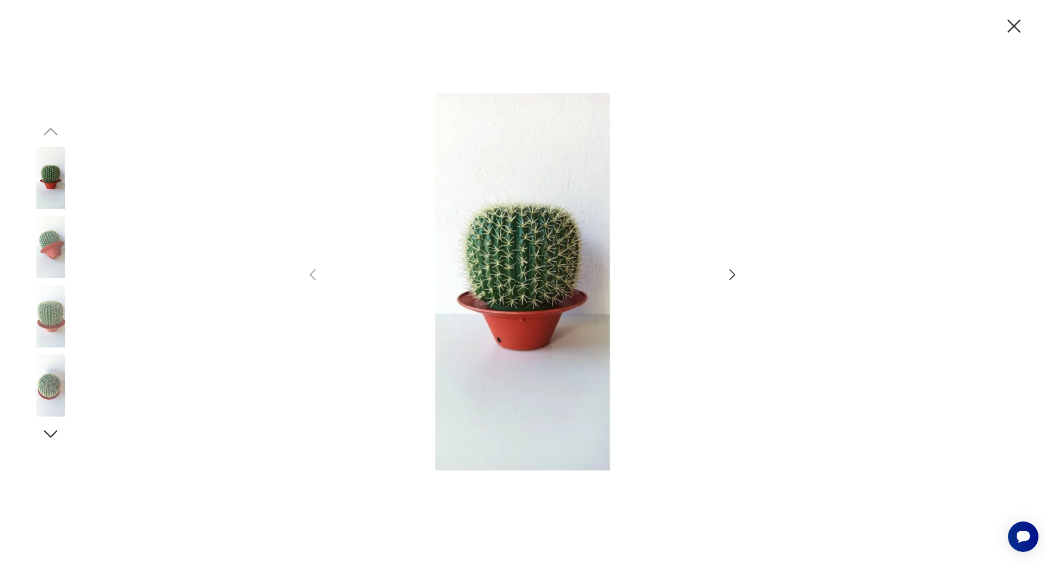
click at [733, 266] on div at bounding box center [522, 283] width 435 height 454
click at [731, 276] on icon "button" at bounding box center [732, 275] width 16 height 16
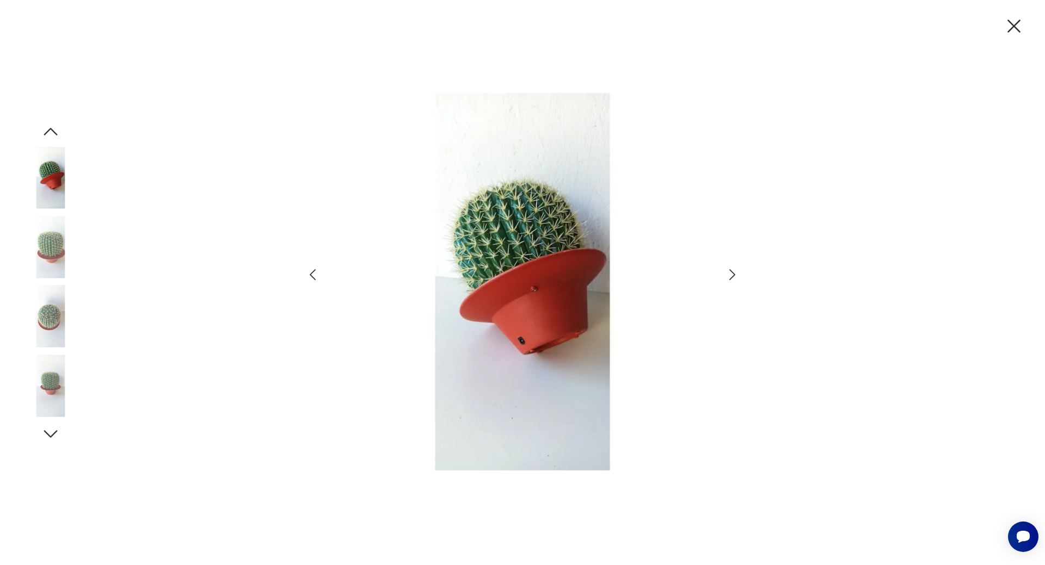
click at [731, 276] on icon "button" at bounding box center [732, 275] width 16 height 16
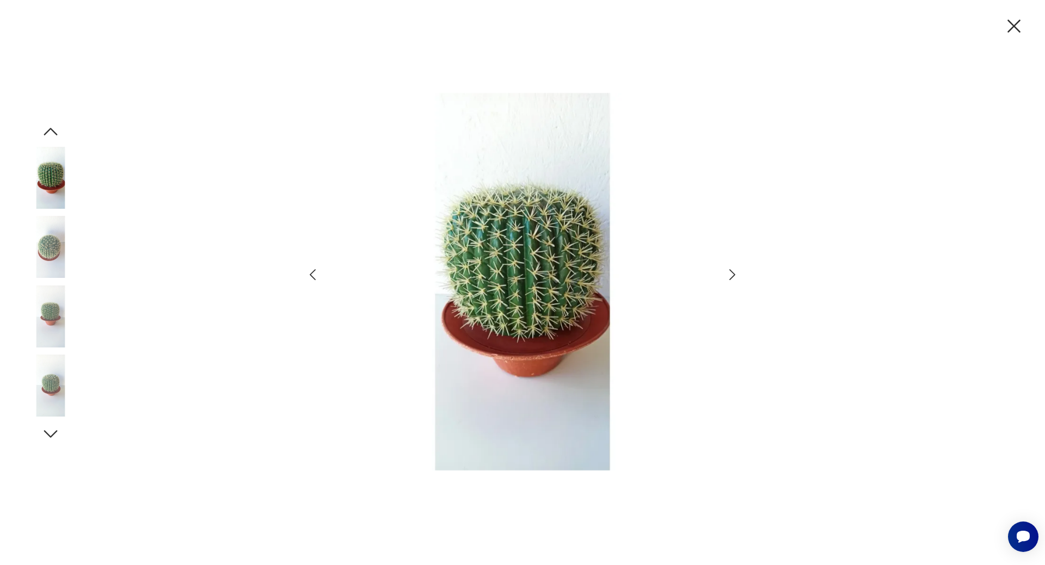
click at [731, 276] on icon "button" at bounding box center [732, 275] width 16 height 16
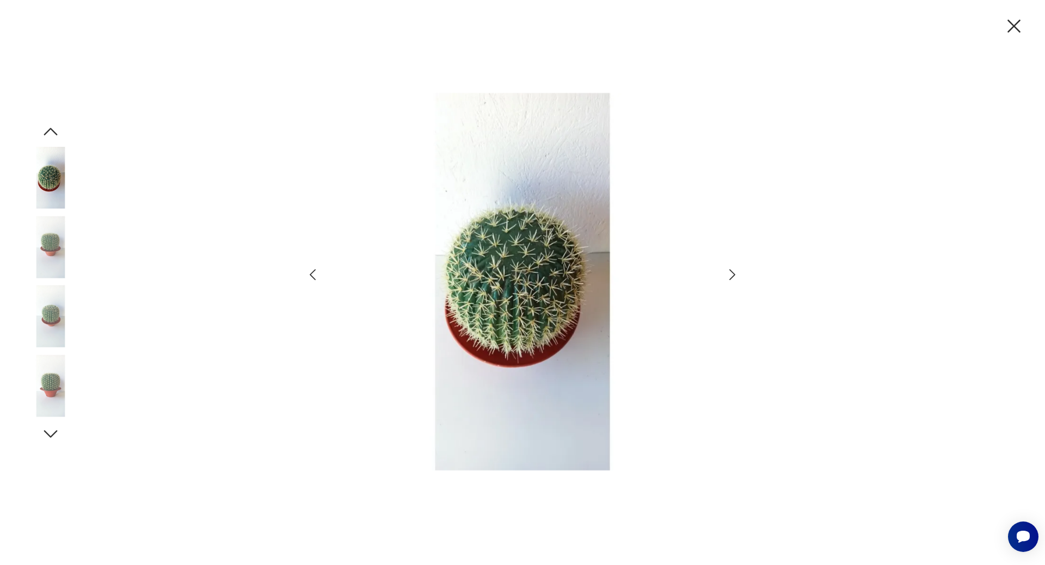
click at [731, 276] on icon "button" at bounding box center [732, 275] width 16 height 16
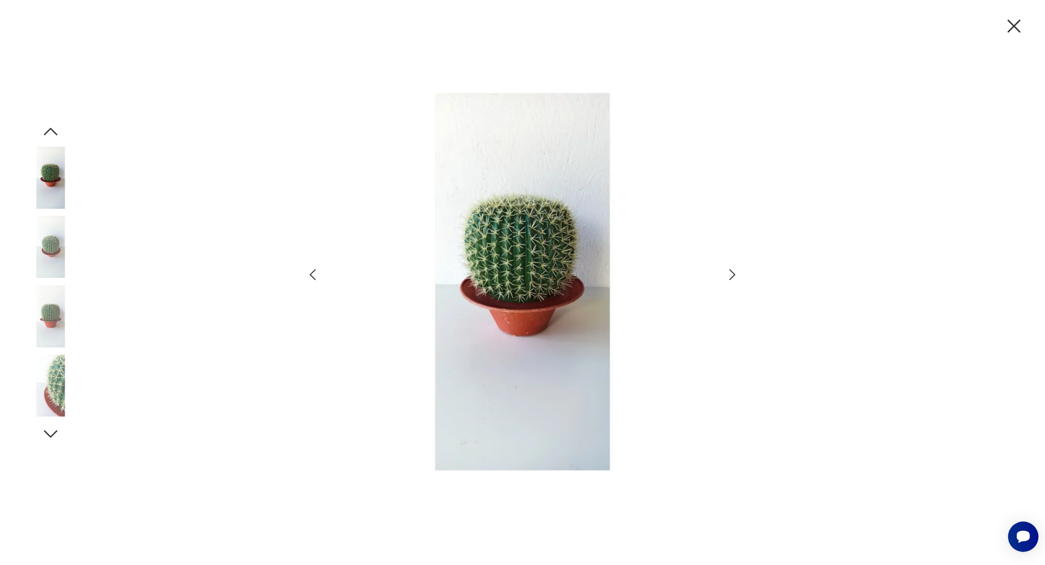
click at [731, 276] on icon "button" at bounding box center [732, 275] width 16 height 16
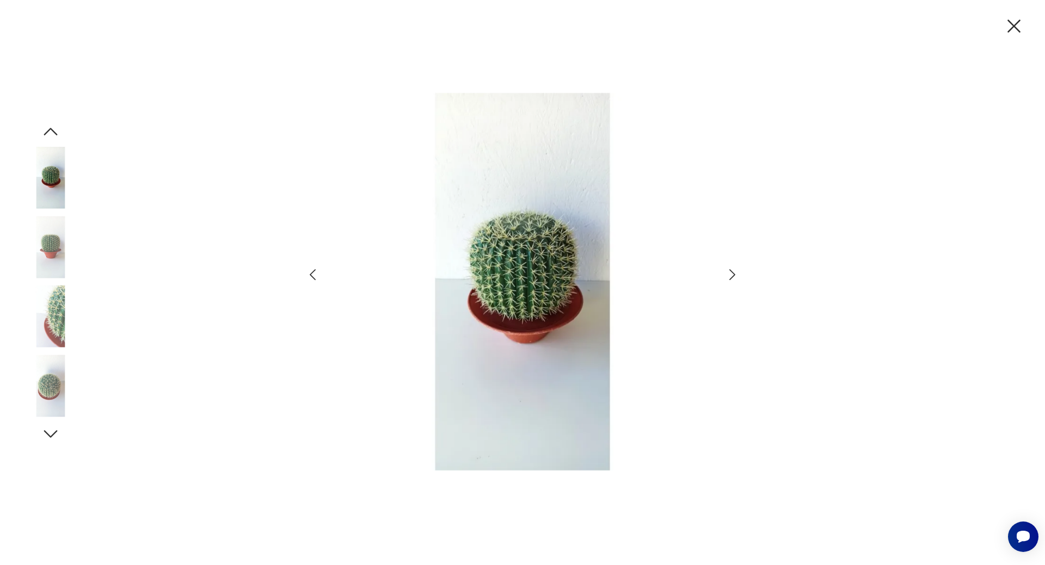
click at [731, 276] on icon "button" at bounding box center [732, 275] width 16 height 16
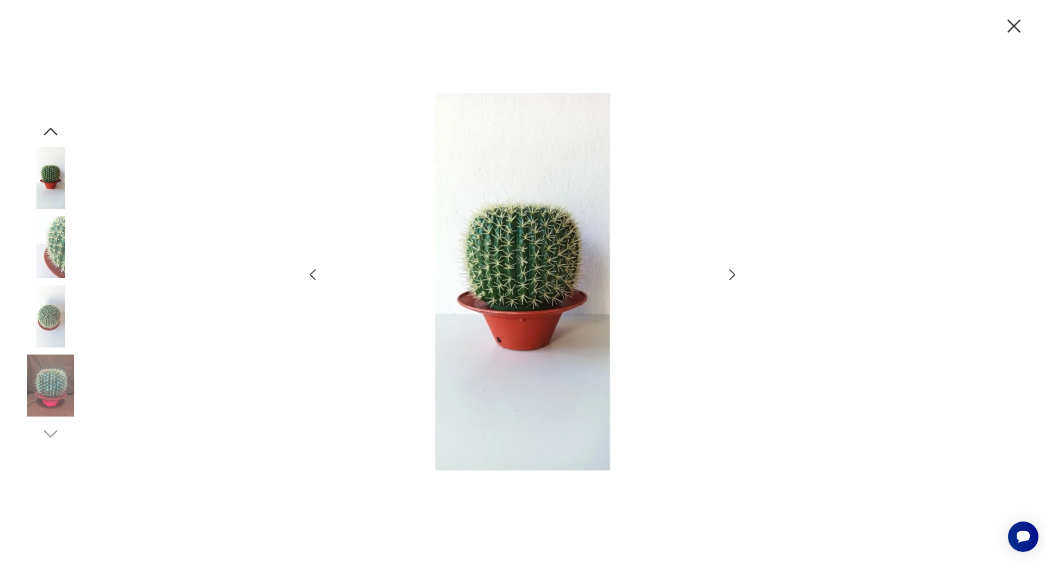
click at [731, 276] on icon "button" at bounding box center [732, 275] width 16 height 16
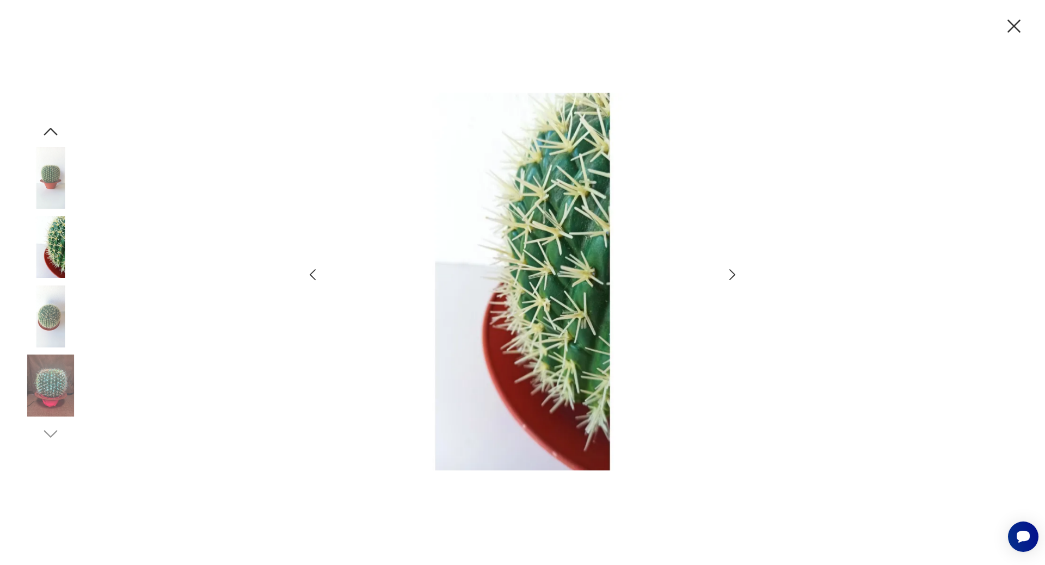
click at [731, 276] on icon "button" at bounding box center [732, 275] width 16 height 16
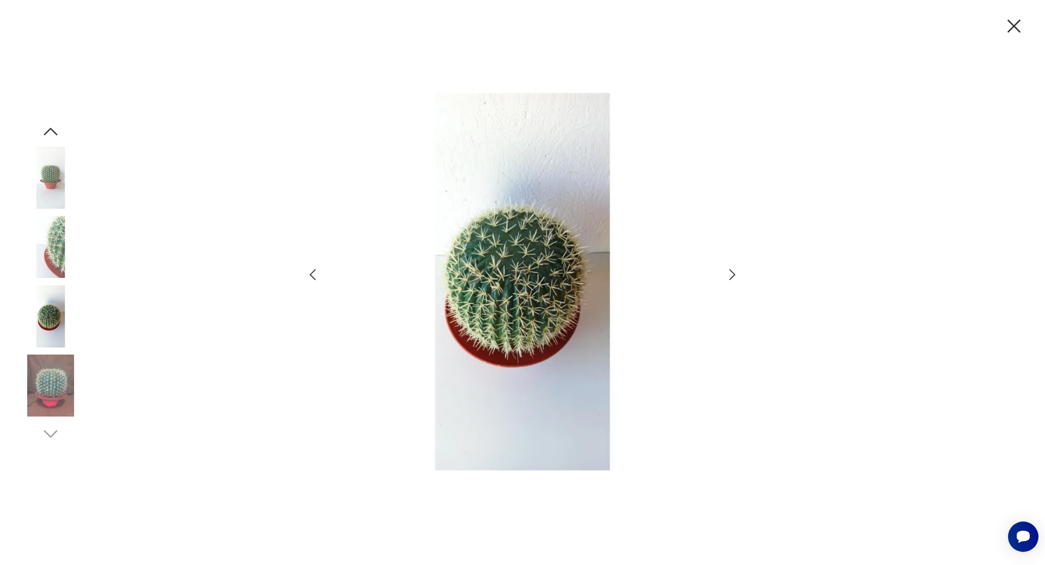
click at [731, 276] on icon "button" at bounding box center [732, 275] width 16 height 16
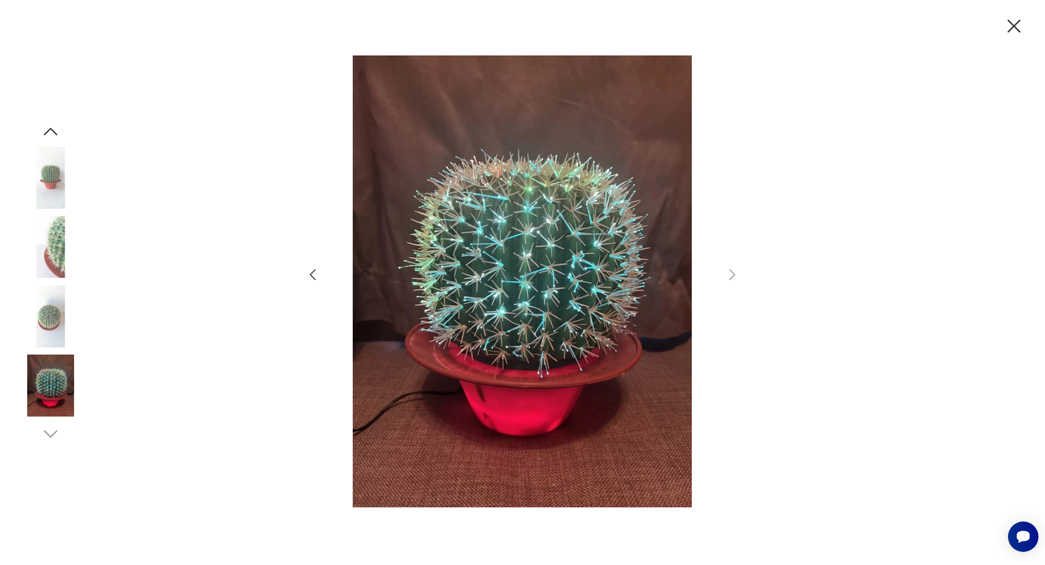
click at [48, 329] on img at bounding box center [51, 317] width 62 height 62
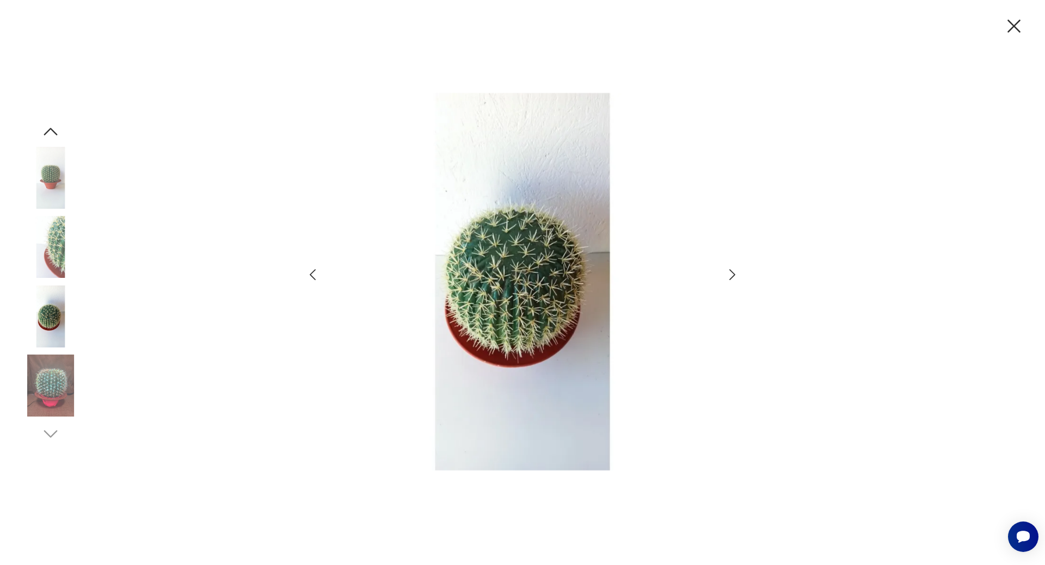
click at [35, 258] on img at bounding box center [51, 247] width 62 height 62
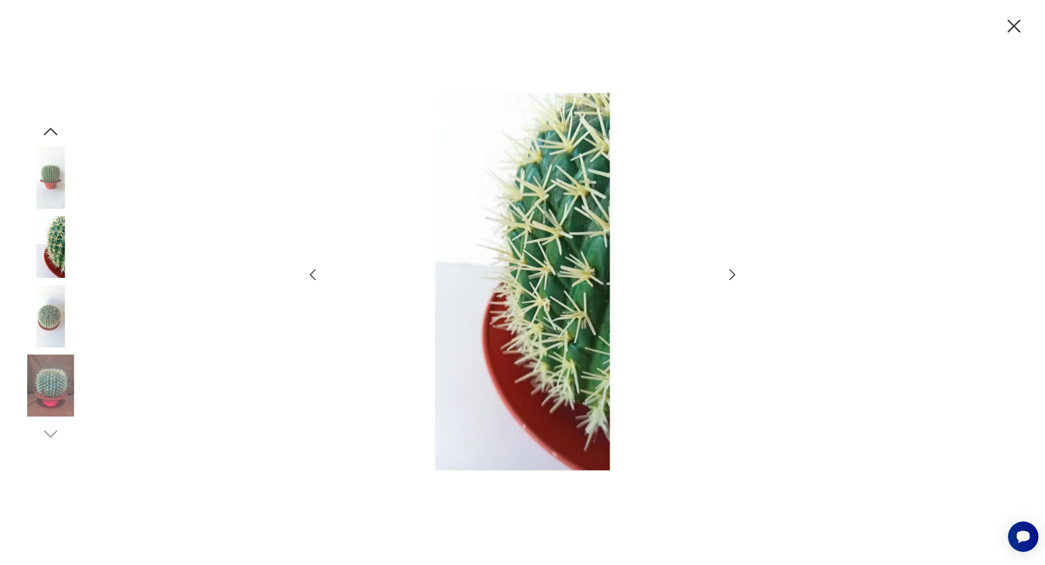
click at [51, 179] on img at bounding box center [51, 178] width 62 height 62
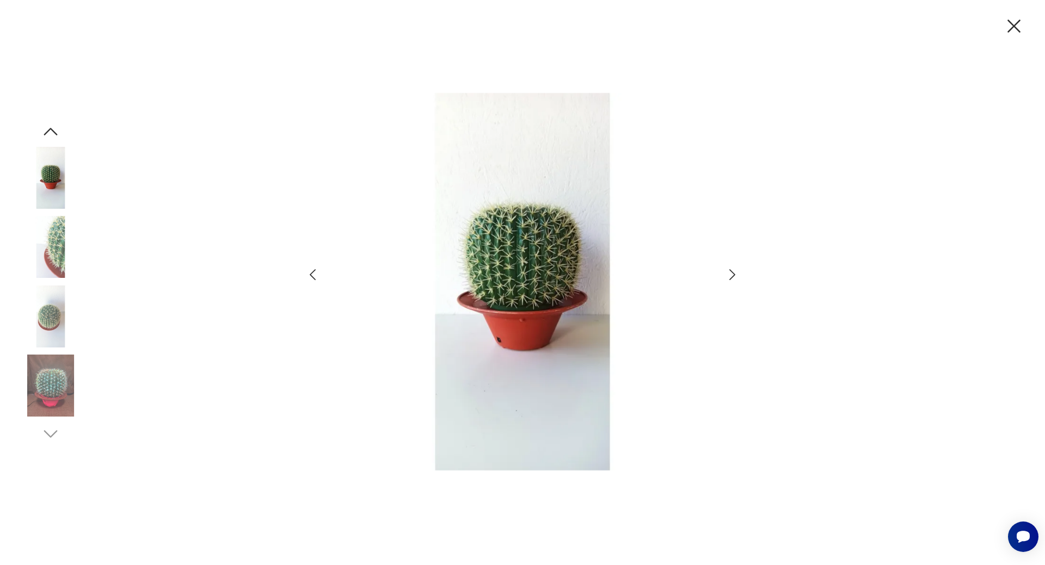
click at [56, 129] on icon "button" at bounding box center [51, 132] width 20 height 20
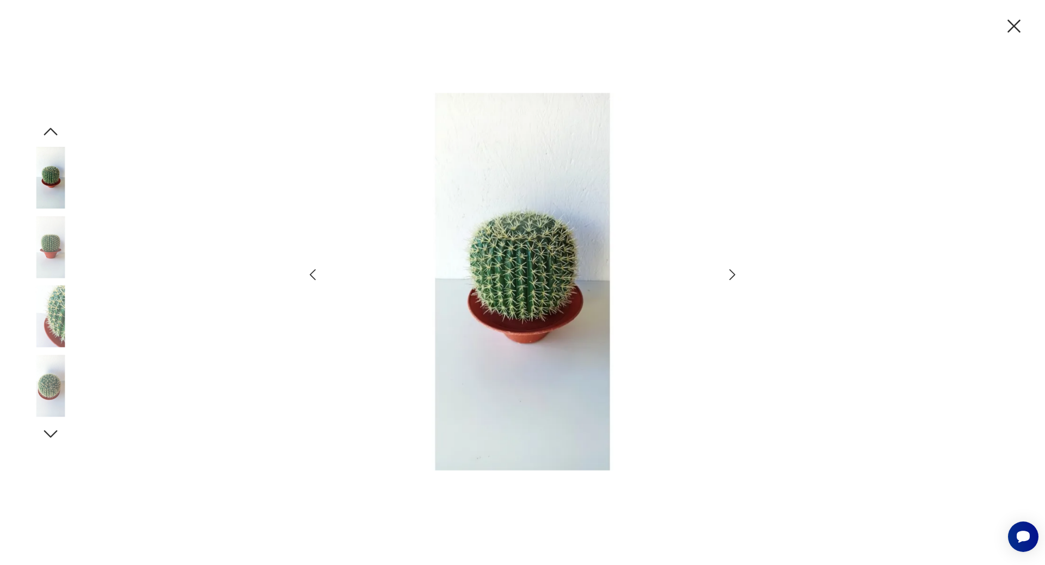
click at [53, 164] on img at bounding box center [51, 178] width 62 height 62
click at [1021, 42] on div at bounding box center [522, 282] width 1045 height 565
click at [1021, 24] on icon "button" at bounding box center [1013, 26] width 23 height 23
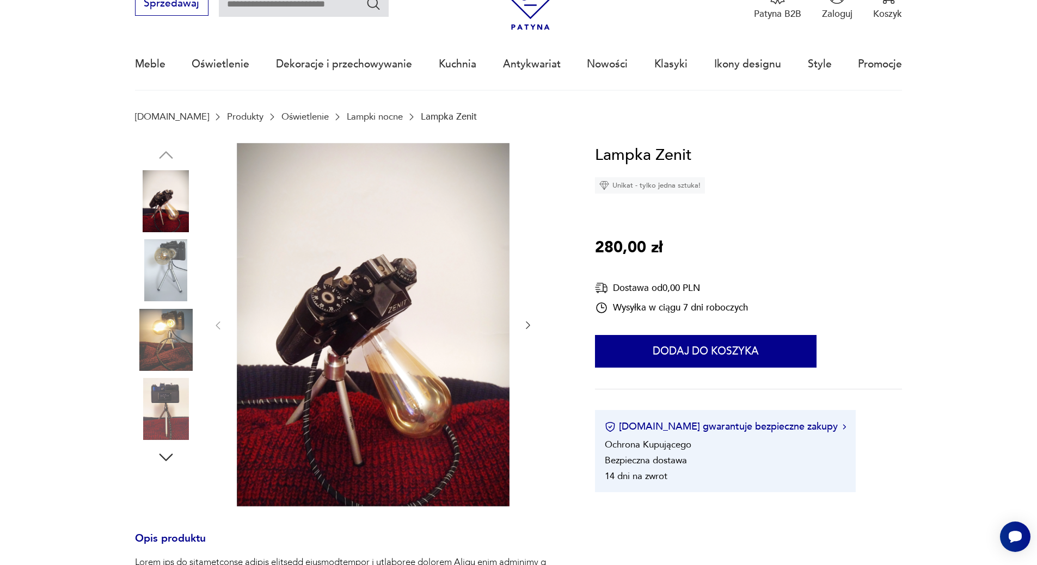
scroll to position [109, 0]
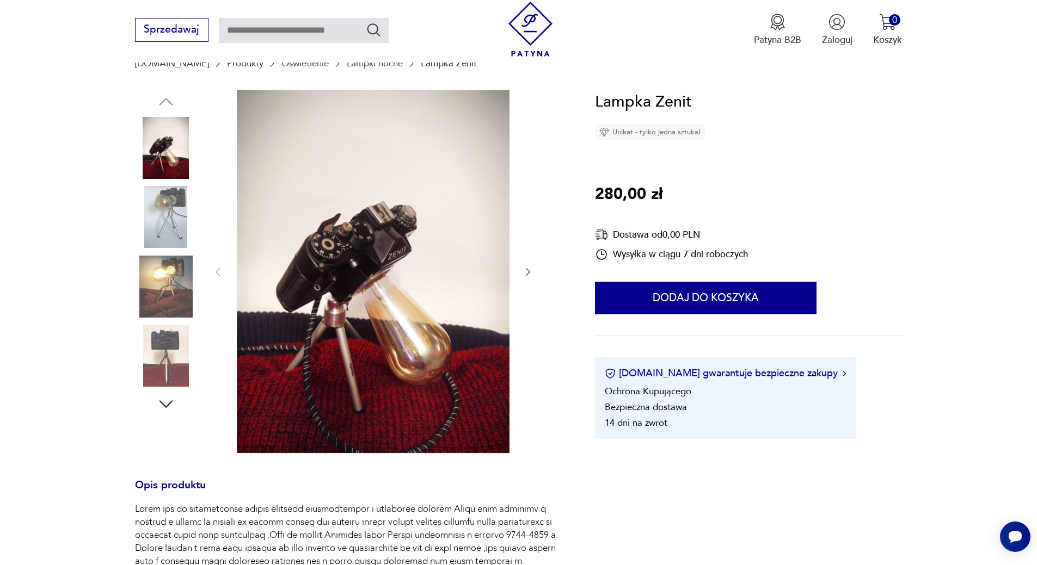
click at [183, 215] on img at bounding box center [166, 217] width 62 height 62
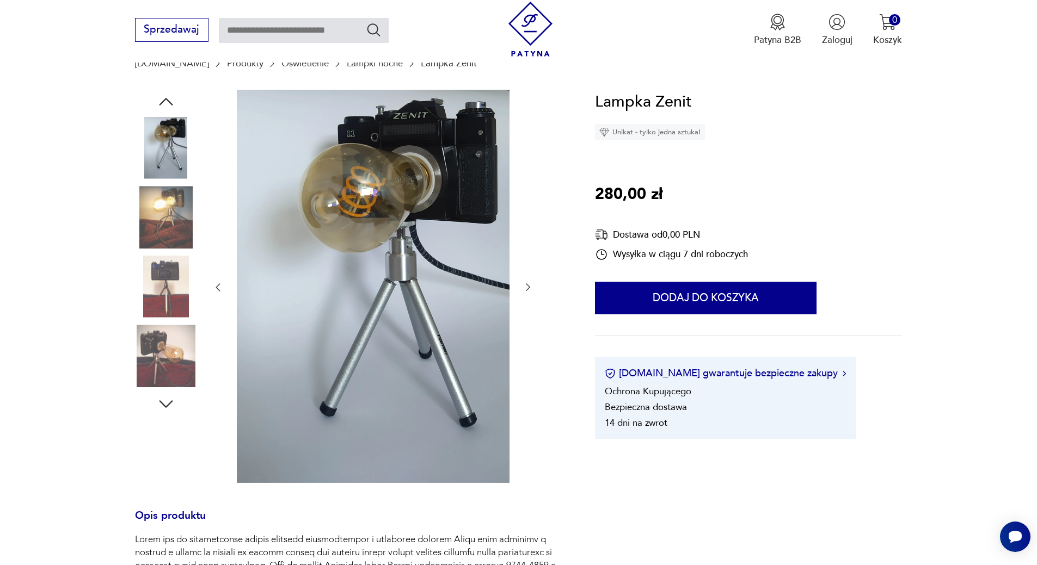
click at [171, 221] on img at bounding box center [166, 217] width 62 height 62
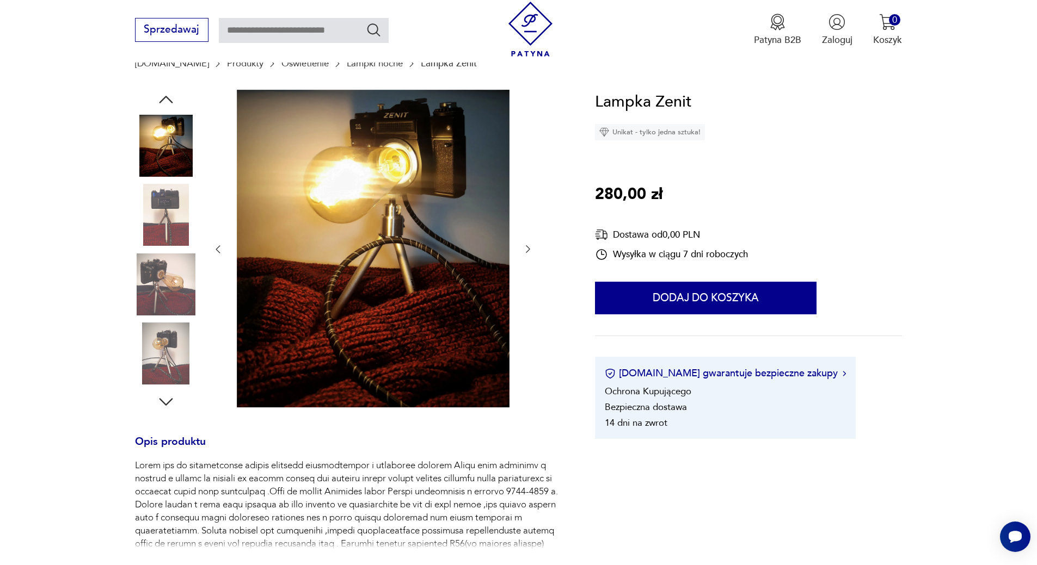
click at [171, 277] on img at bounding box center [166, 285] width 62 height 62
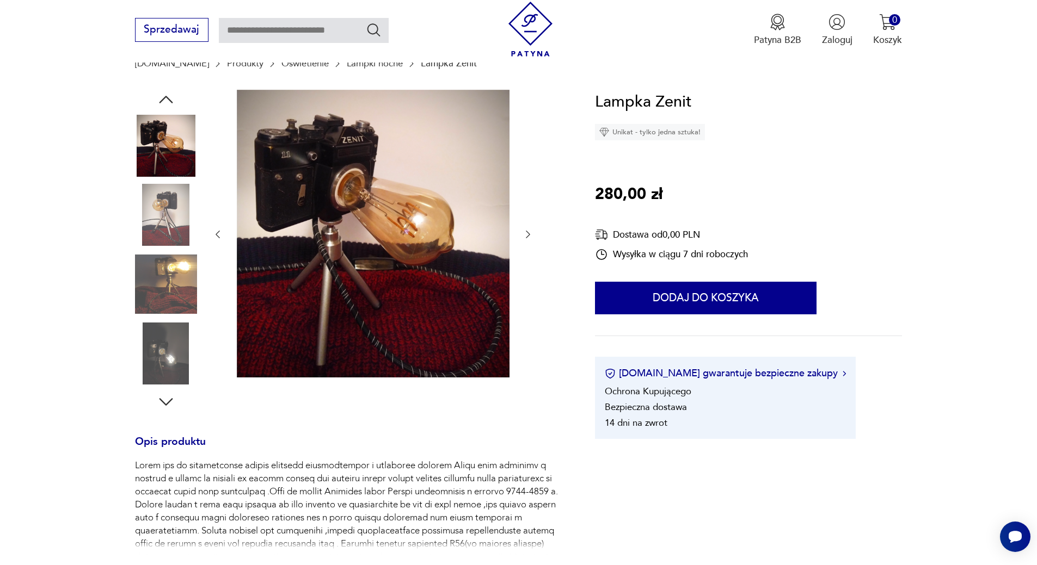
click at [169, 289] on img at bounding box center [166, 285] width 62 height 62
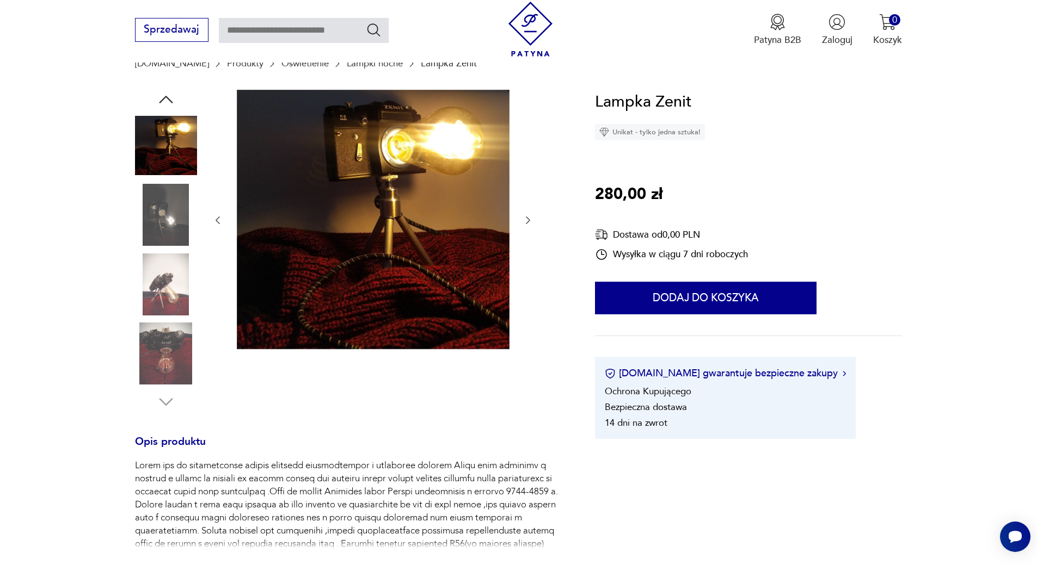
click at [167, 342] on img at bounding box center [166, 354] width 62 height 62
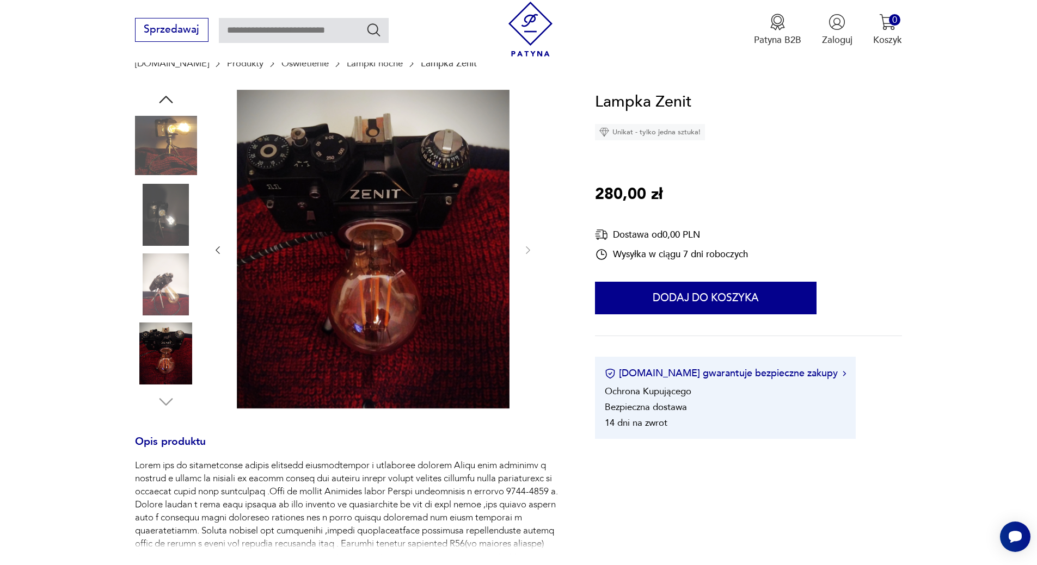
click at [167, 278] on img at bounding box center [166, 285] width 62 height 62
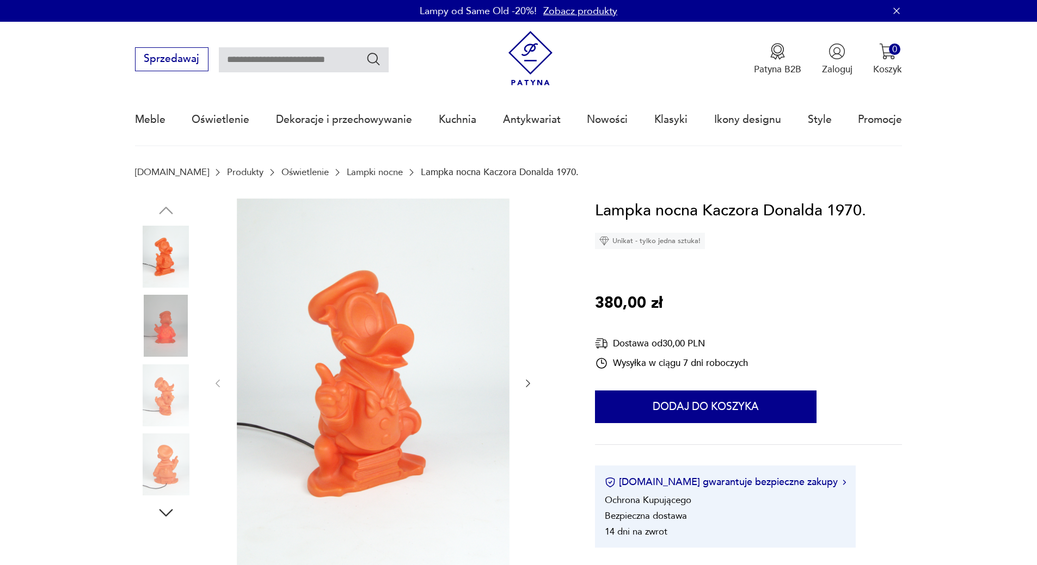
click at [409, 333] on img at bounding box center [373, 383] width 273 height 368
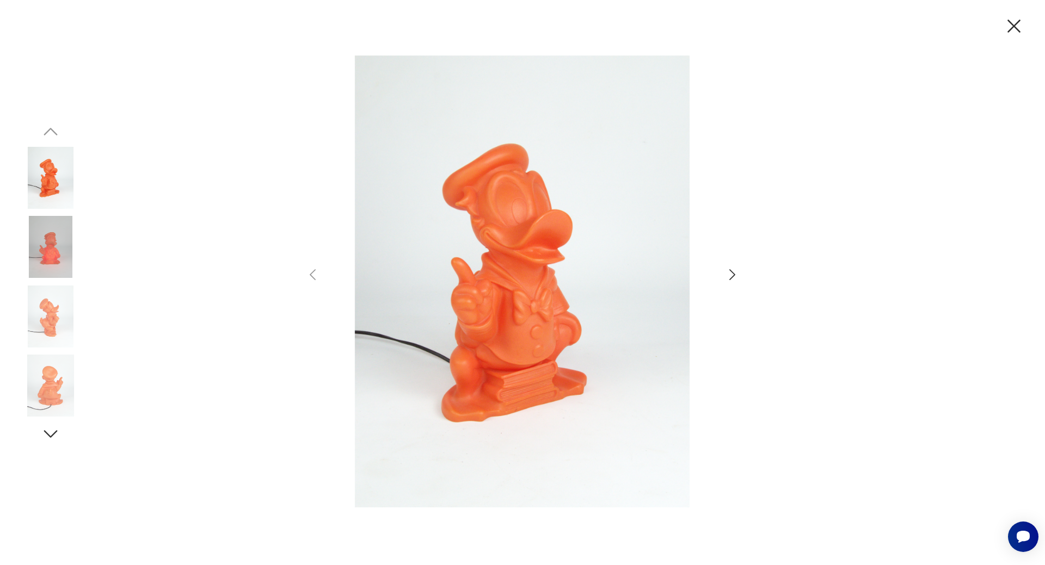
click at [727, 272] on icon "button" at bounding box center [732, 275] width 16 height 16
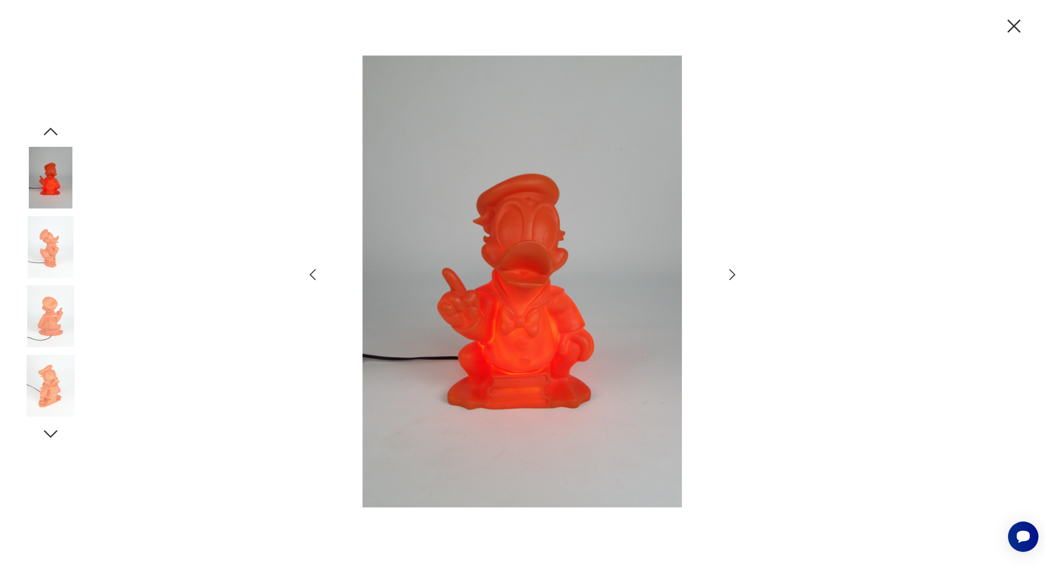
click at [727, 272] on icon "button" at bounding box center [732, 275] width 16 height 16
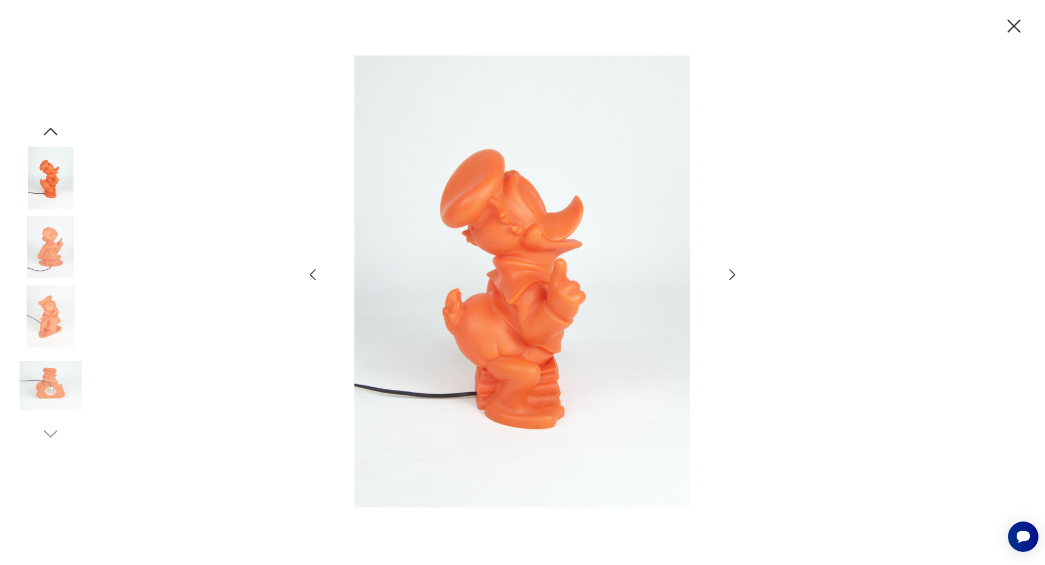
click at [727, 272] on icon "button" at bounding box center [732, 275] width 16 height 16
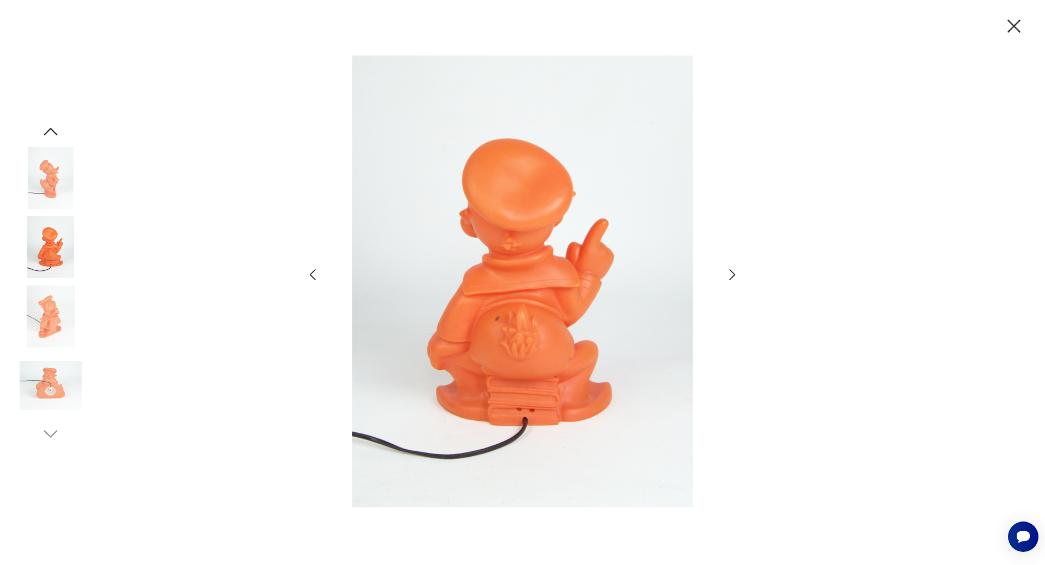
click at [727, 272] on icon "button" at bounding box center [732, 275] width 16 height 16
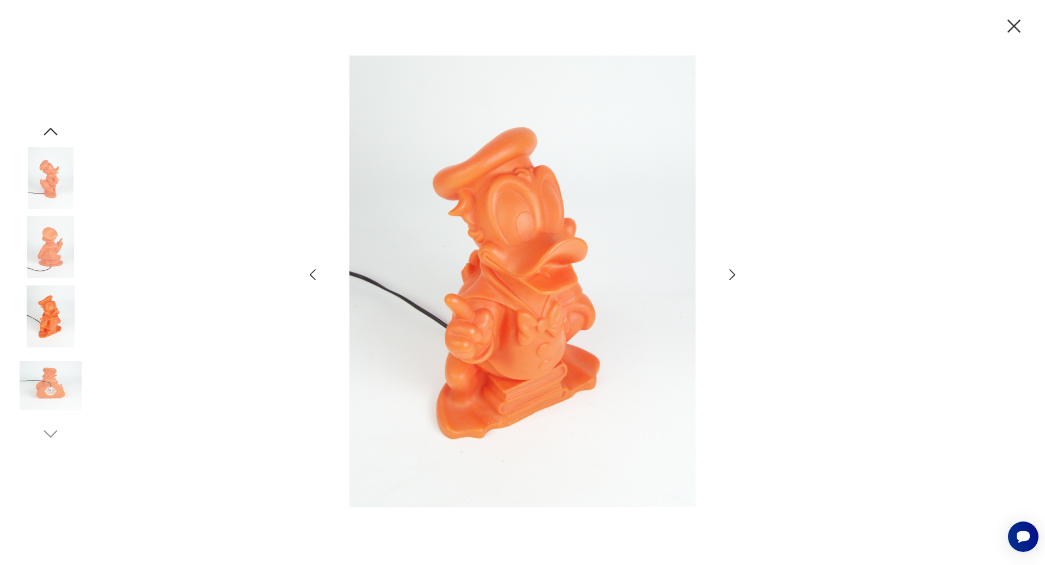
click at [727, 272] on icon "button" at bounding box center [732, 275] width 16 height 16
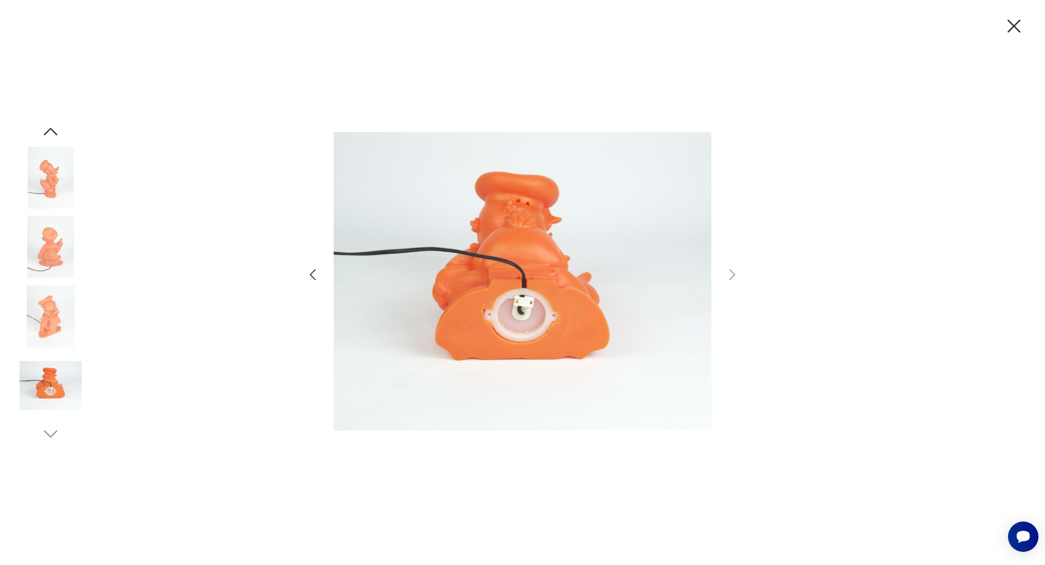
click at [53, 305] on img at bounding box center [51, 317] width 62 height 62
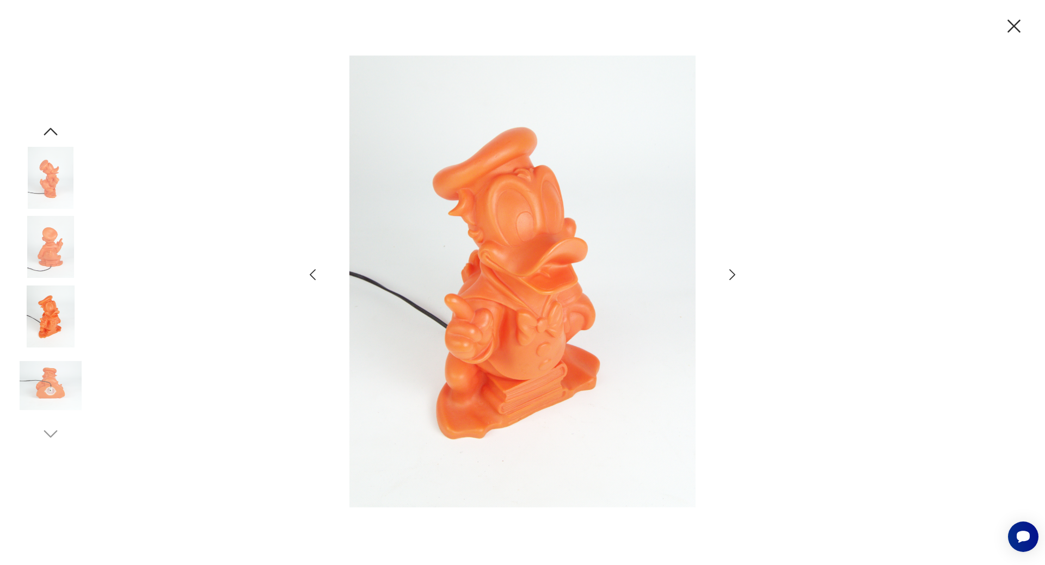
click at [56, 241] on img at bounding box center [51, 247] width 62 height 62
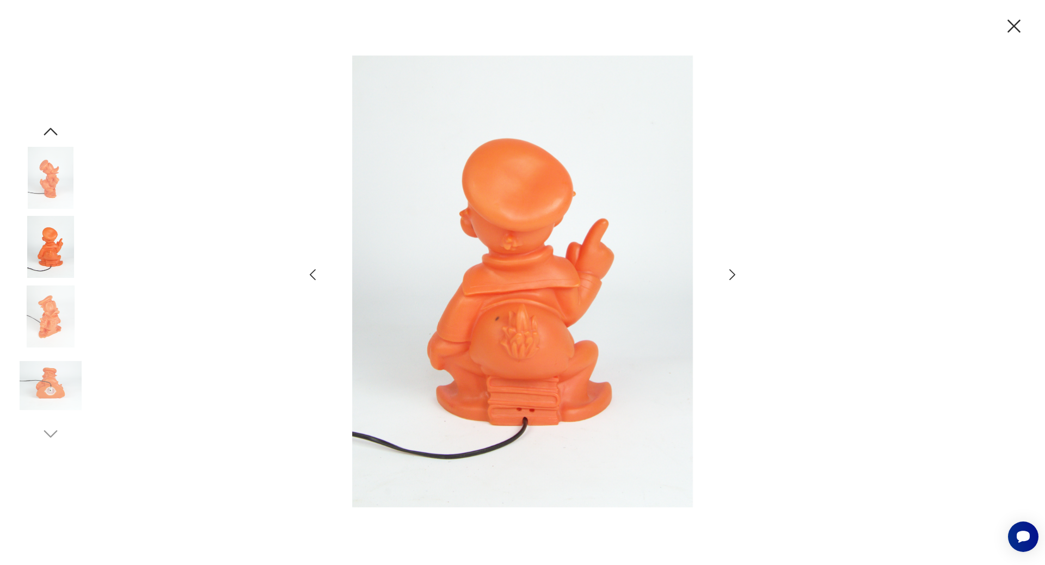
click at [41, 179] on img at bounding box center [51, 178] width 62 height 62
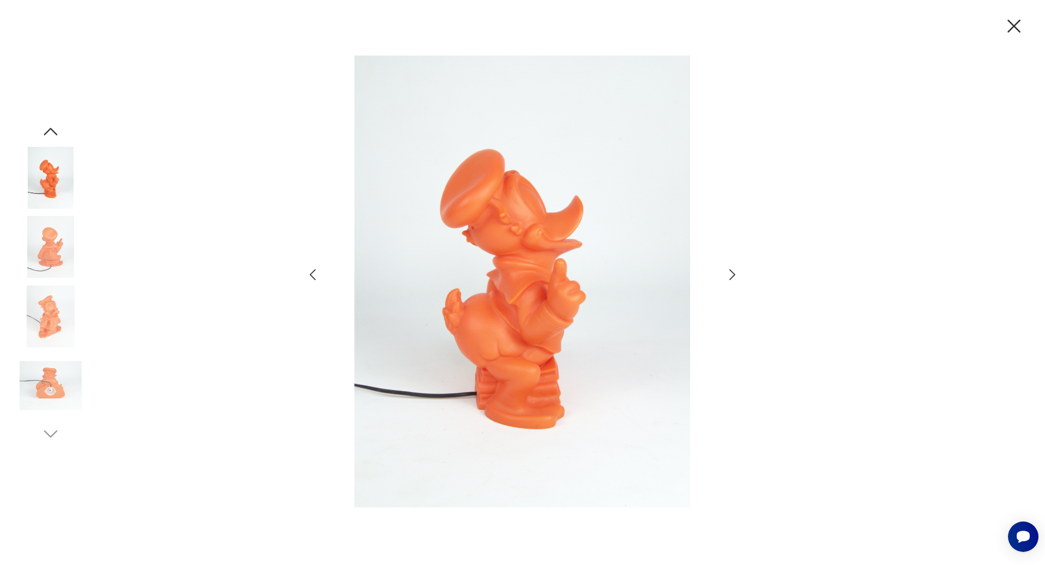
click at [51, 131] on icon "button" at bounding box center [51, 132] width 20 height 20
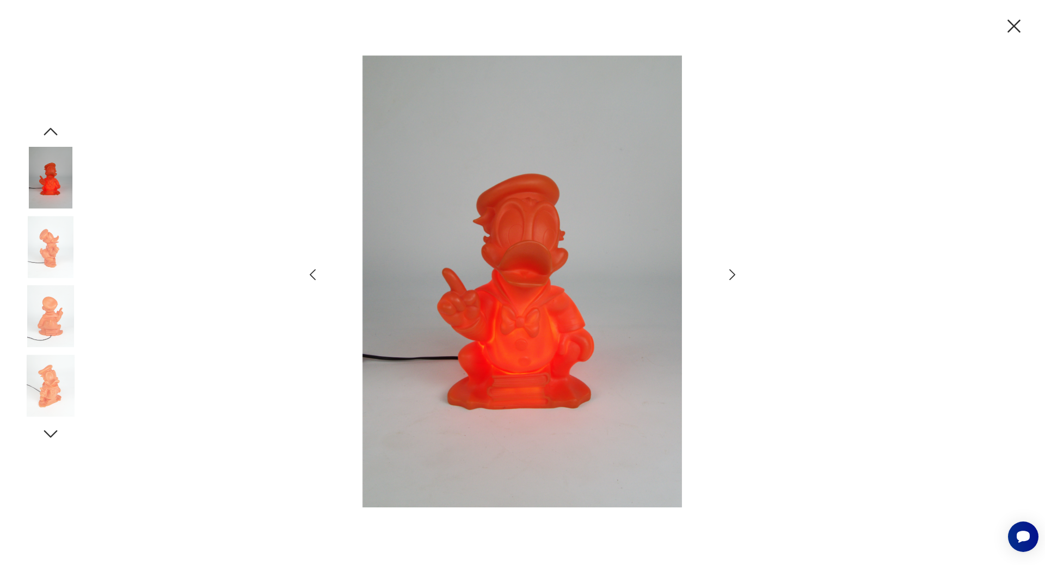
click at [68, 194] on img at bounding box center [51, 178] width 62 height 62
click at [1019, 21] on icon "button" at bounding box center [1013, 26] width 13 height 13
